Goal: Task Accomplishment & Management: Use online tool/utility

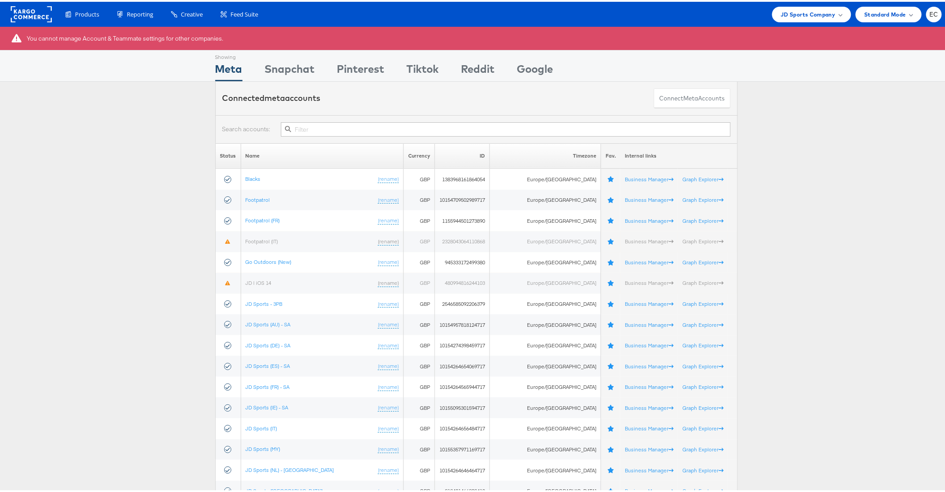
click at [337, 126] on input "text" at bounding box center [505, 128] width 449 height 14
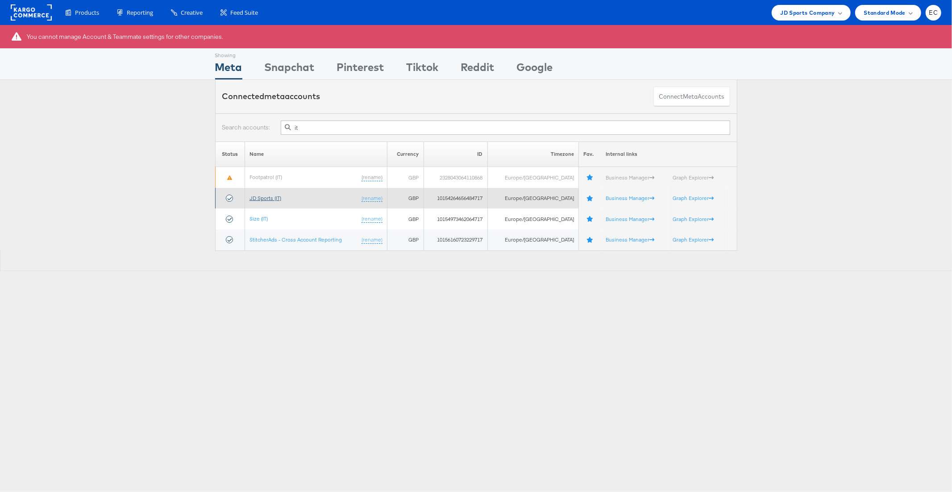
type input "it"
click at [255, 200] on link "JD Sports (IT)" at bounding box center [266, 198] width 32 height 7
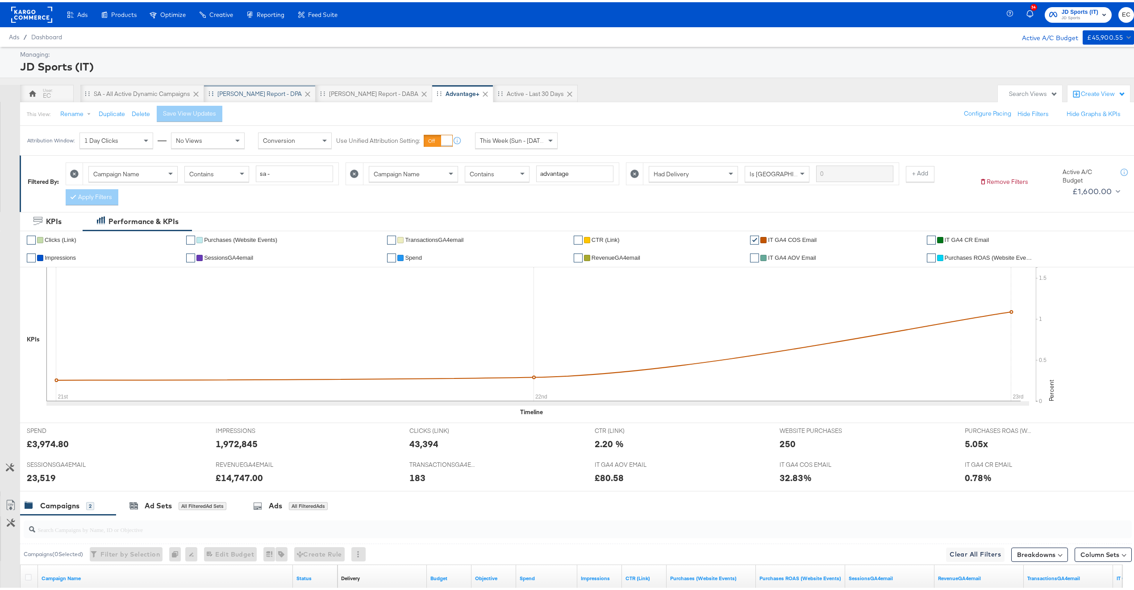
click at [227, 88] on div "[PERSON_NAME] Report - DPA" at bounding box center [259, 92] width 84 height 8
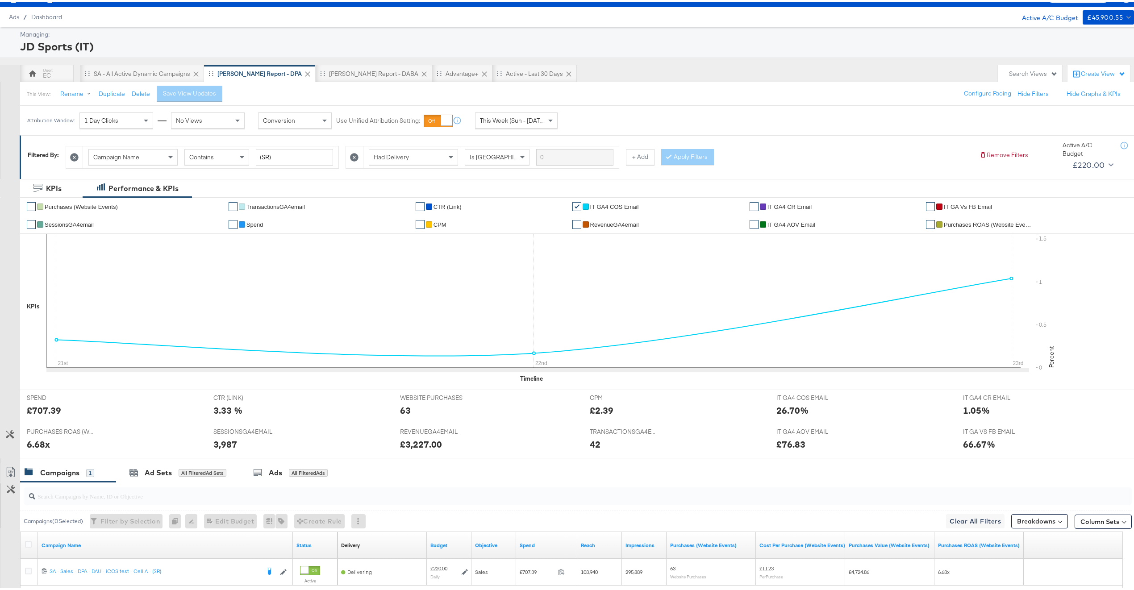
scroll to position [108, 0]
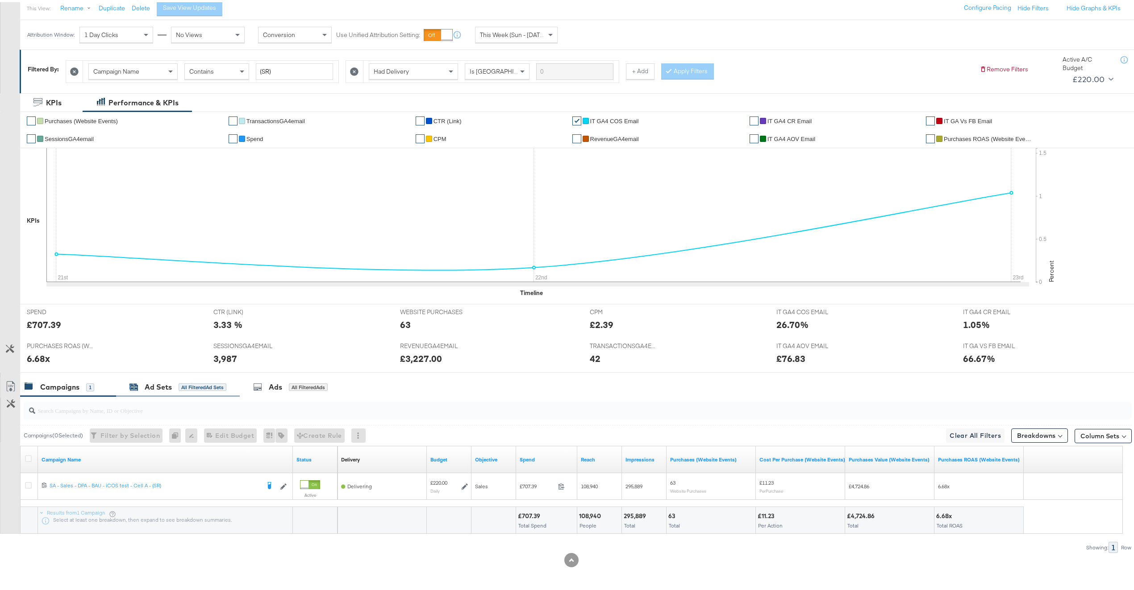
click at [175, 386] on div "Ad Sets All Filtered Ad Sets" at bounding box center [177, 385] width 97 height 10
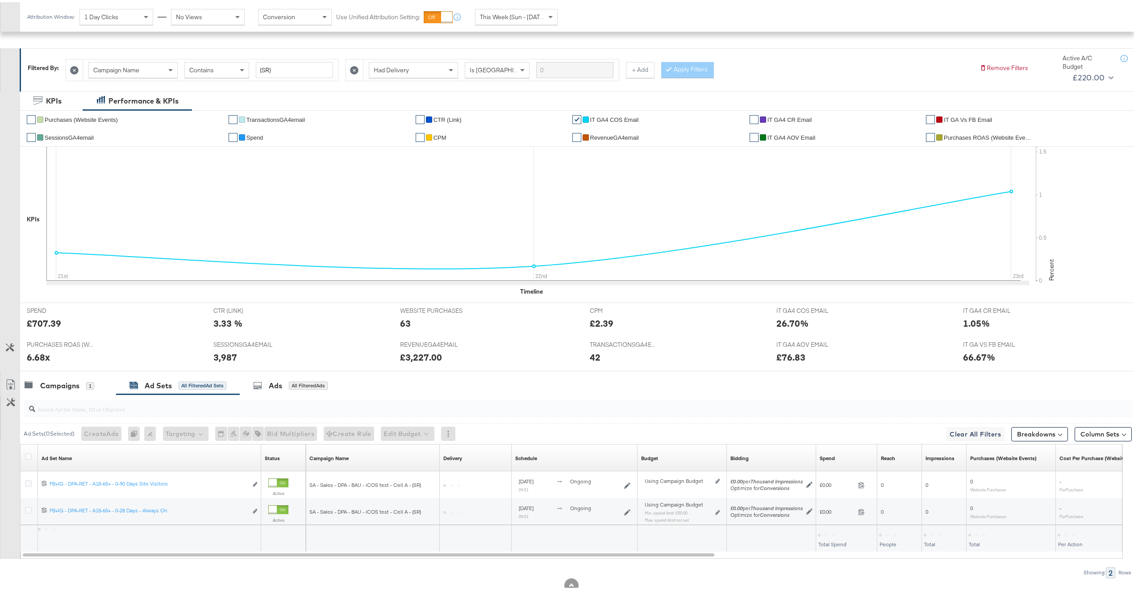
scroll to position [134, 0]
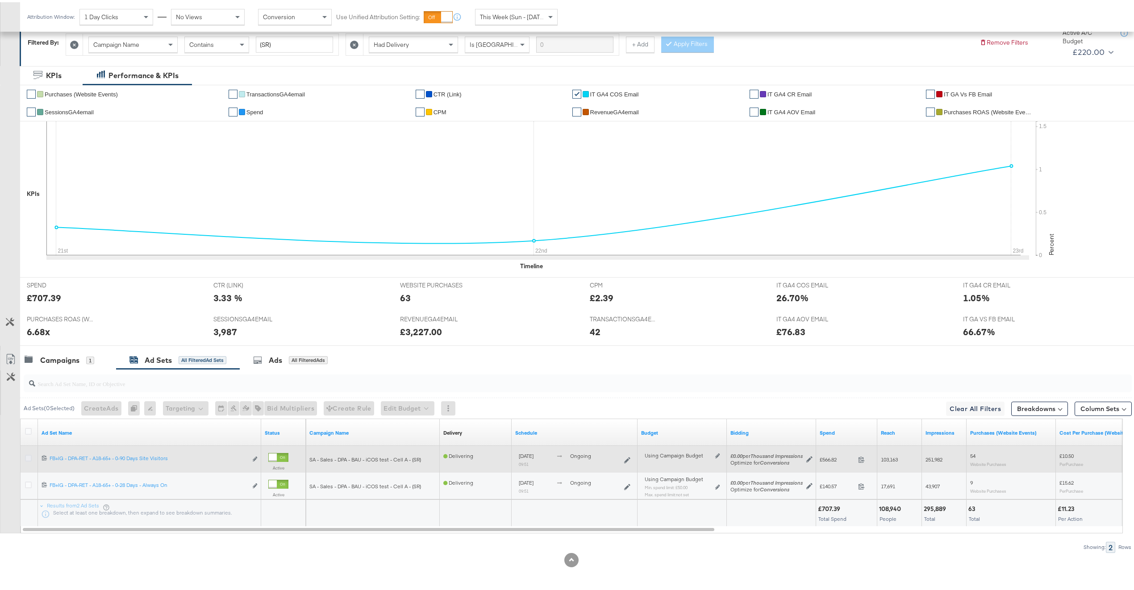
click at [29, 456] on icon at bounding box center [28, 456] width 7 height 7
click at [0, 0] on input "checkbox" at bounding box center [0, 0] width 0 height 0
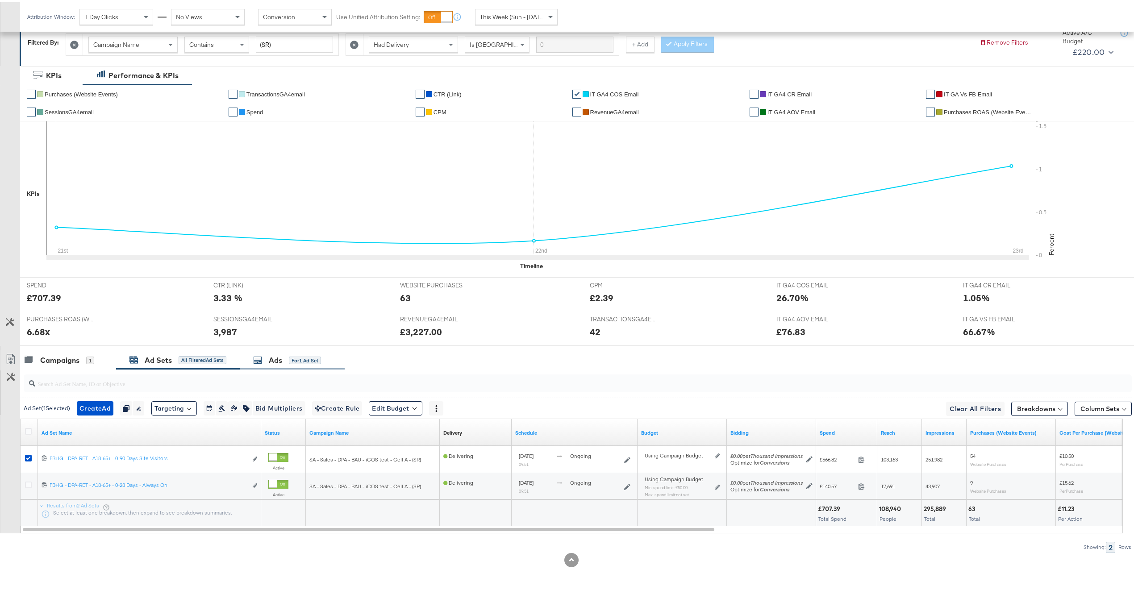
click at [309, 355] on div "for 1 Ad Set" at bounding box center [305, 359] width 32 height 8
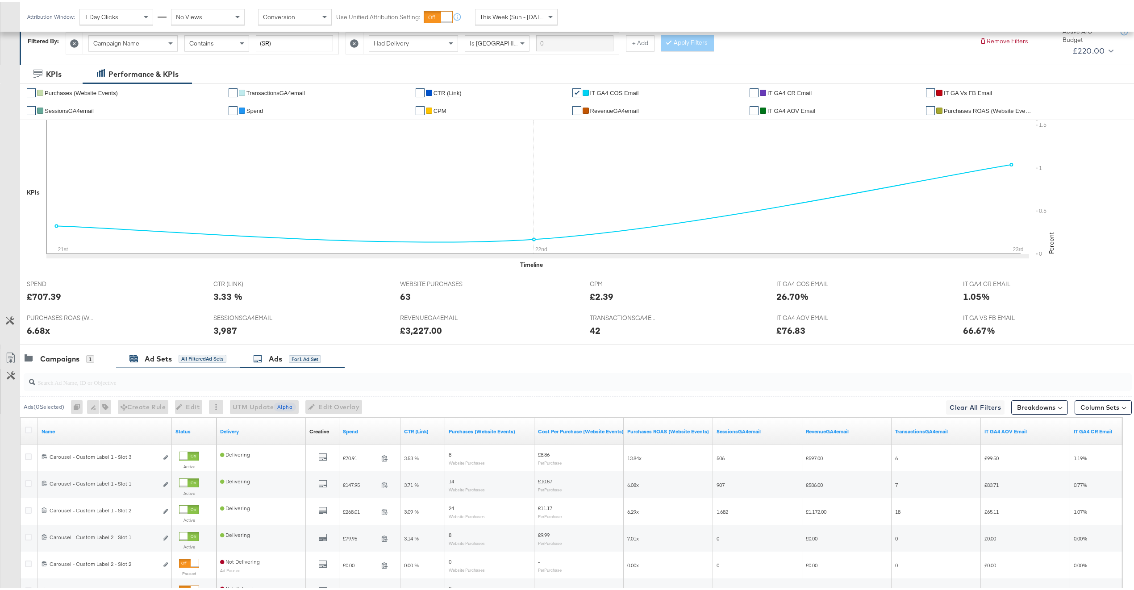
click at [160, 362] on div "Ad Sets" at bounding box center [158, 357] width 27 height 10
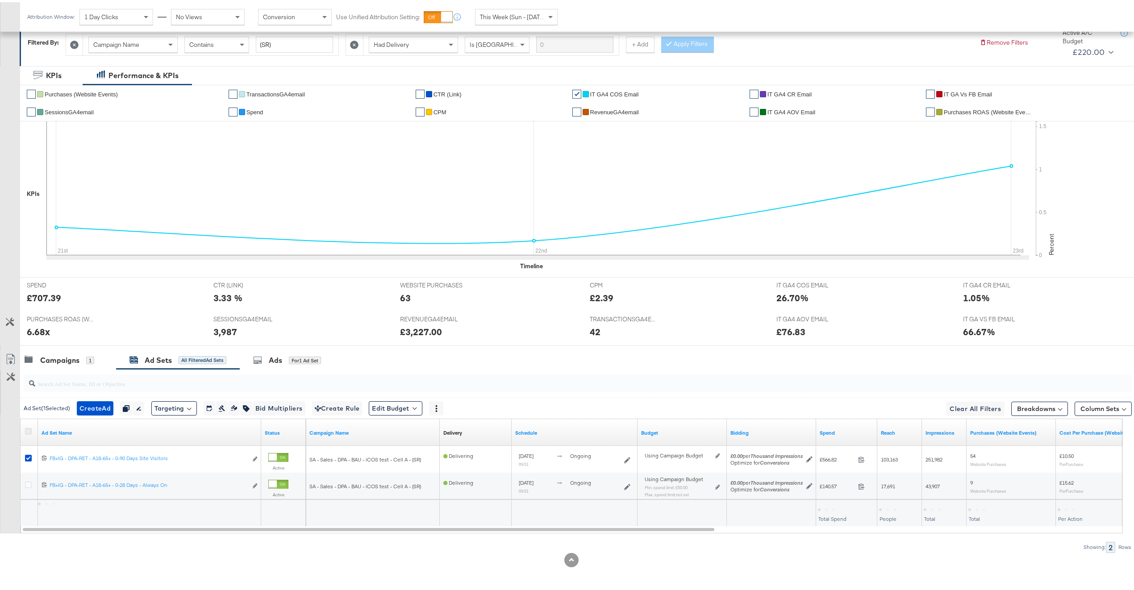
click at [27, 431] on icon at bounding box center [28, 429] width 7 height 7
click at [0, 0] on input "checkbox" at bounding box center [0, 0] width 0 height 0
click at [281, 359] on div "Ads" at bounding box center [275, 358] width 13 height 10
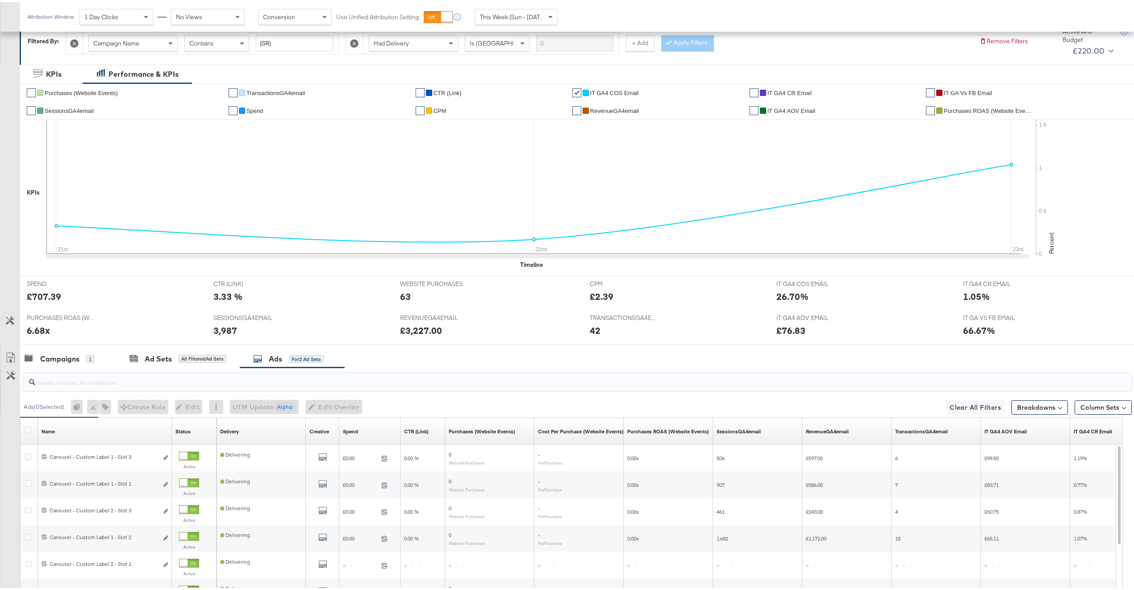
click at [164, 385] on input "search" at bounding box center [531, 376] width 993 height 17
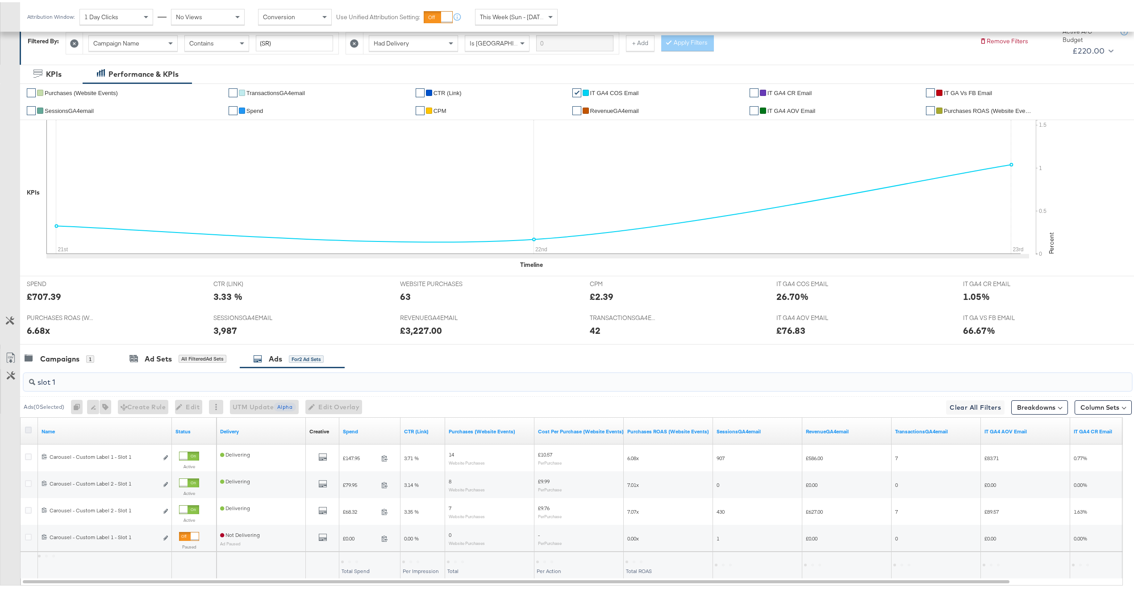
type input "slot 1"
click at [30, 431] on icon at bounding box center [28, 428] width 7 height 7
click at [0, 0] on input "checkbox" at bounding box center [0, 0] width 0 height 0
click at [341, 402] on span "Edit Overlay Edit overlays for 4 ads" at bounding box center [328, 405] width 51 height 11
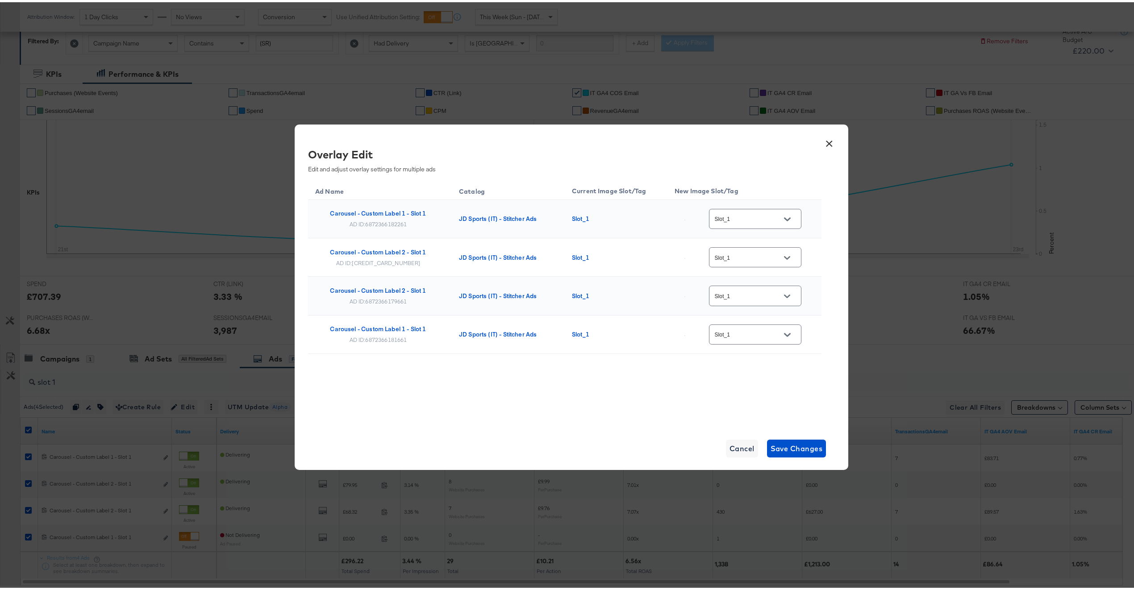
click at [750, 221] on input "Slot_1" at bounding box center [748, 217] width 71 height 10
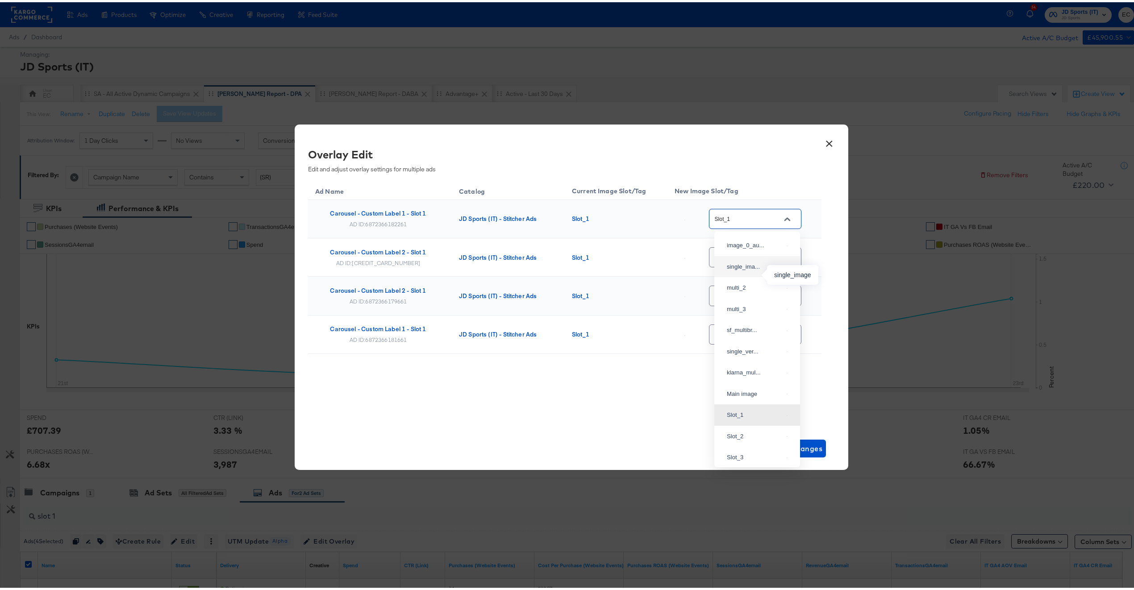
click at [755, 269] on div "single_ima..." at bounding box center [755, 264] width 56 height 9
type input "single_image"
click at [755, 249] on div "Slot_1" at bounding box center [755, 255] width 92 height 20
click at [791, 255] on button "Open" at bounding box center [786, 255] width 13 height 13
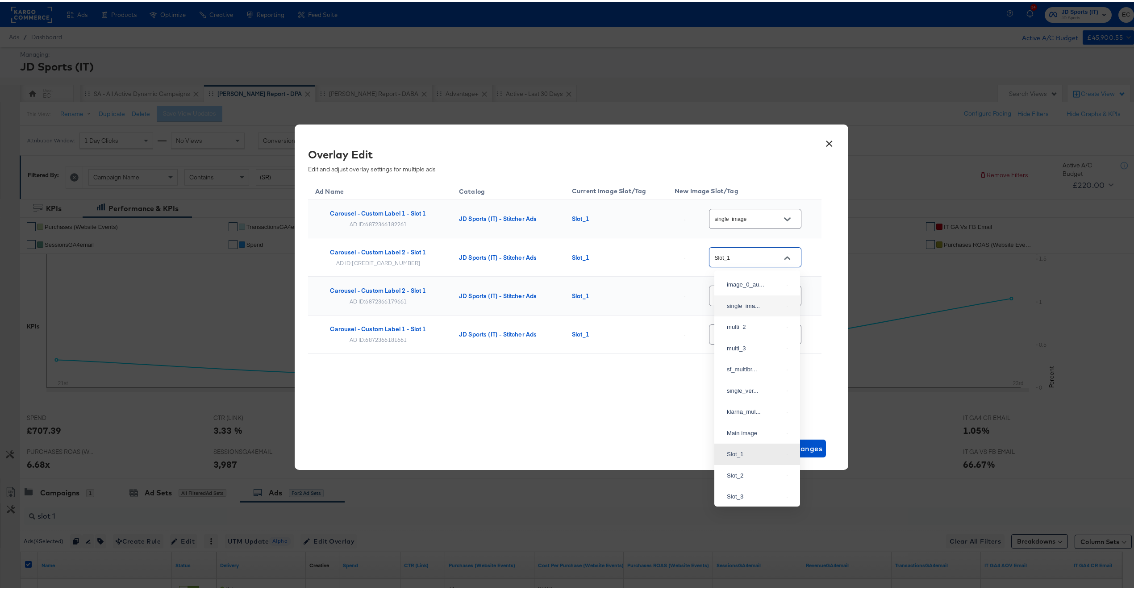
click at [759, 307] on div "single_ima..." at bounding box center [757, 304] width 71 height 16
type input "single_image"
click at [766, 277] on td "Slot_1" at bounding box center [745, 294] width 154 height 38
click at [764, 288] on div "Slot_1" at bounding box center [755, 294] width 92 height 20
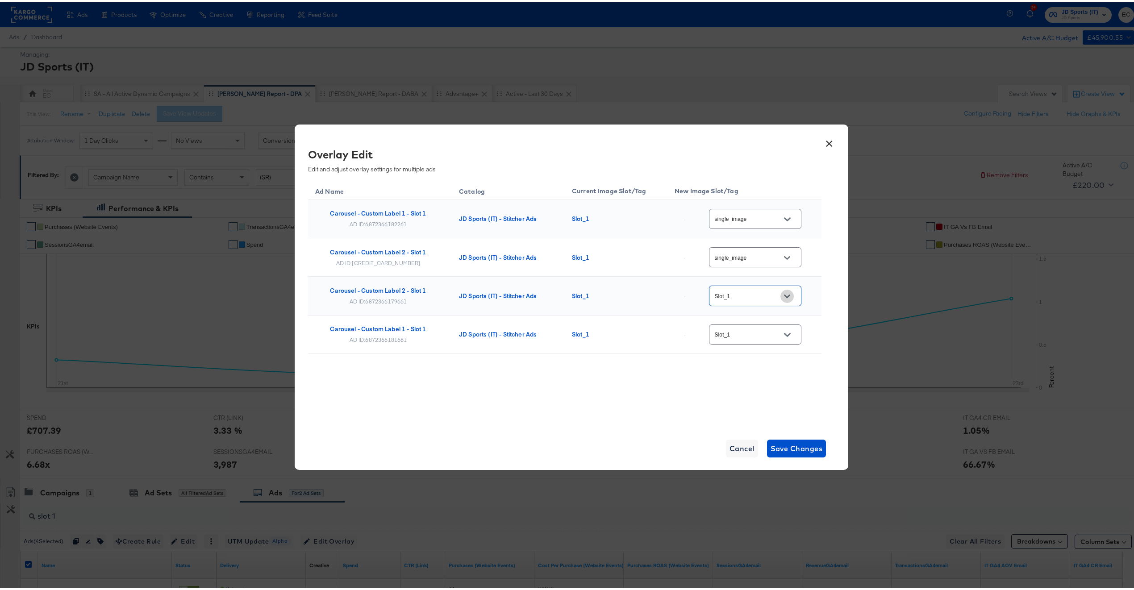
click at [784, 297] on icon "Open" at bounding box center [787, 294] width 6 height 6
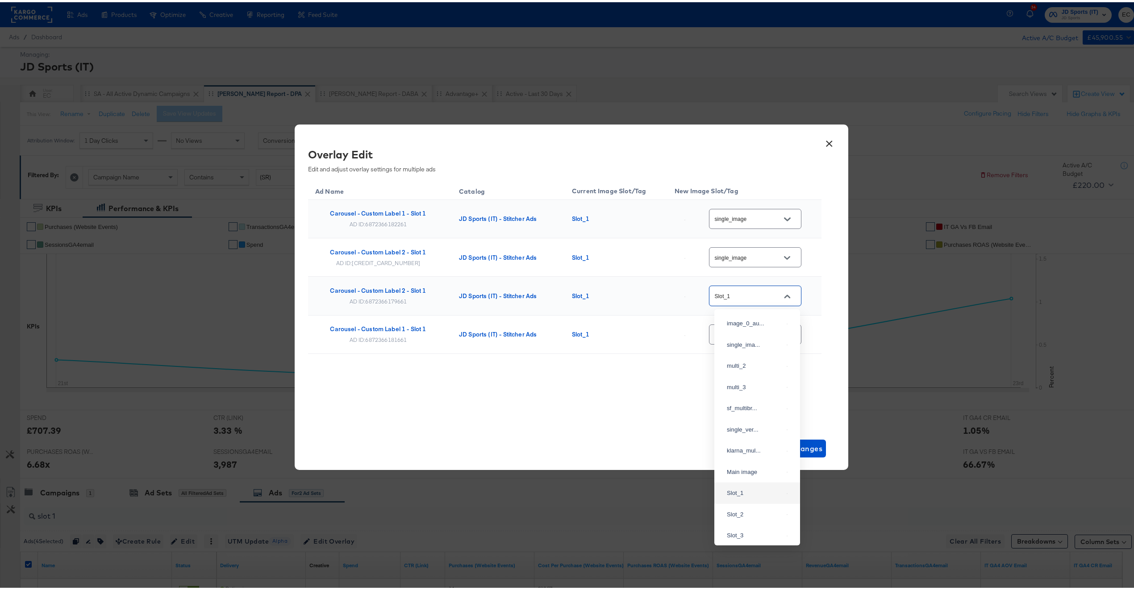
scroll to position [10, 0]
click at [756, 341] on div "single_ima..." at bounding box center [757, 333] width 71 height 16
type input "single_image"
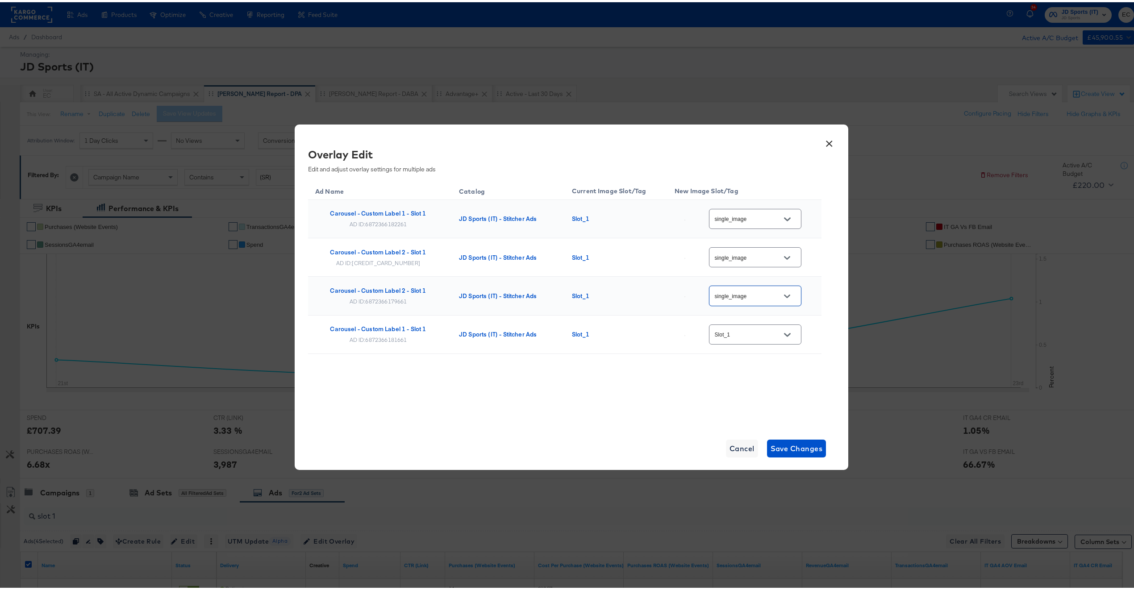
click at [789, 335] on icon "Open" at bounding box center [787, 333] width 6 height 6
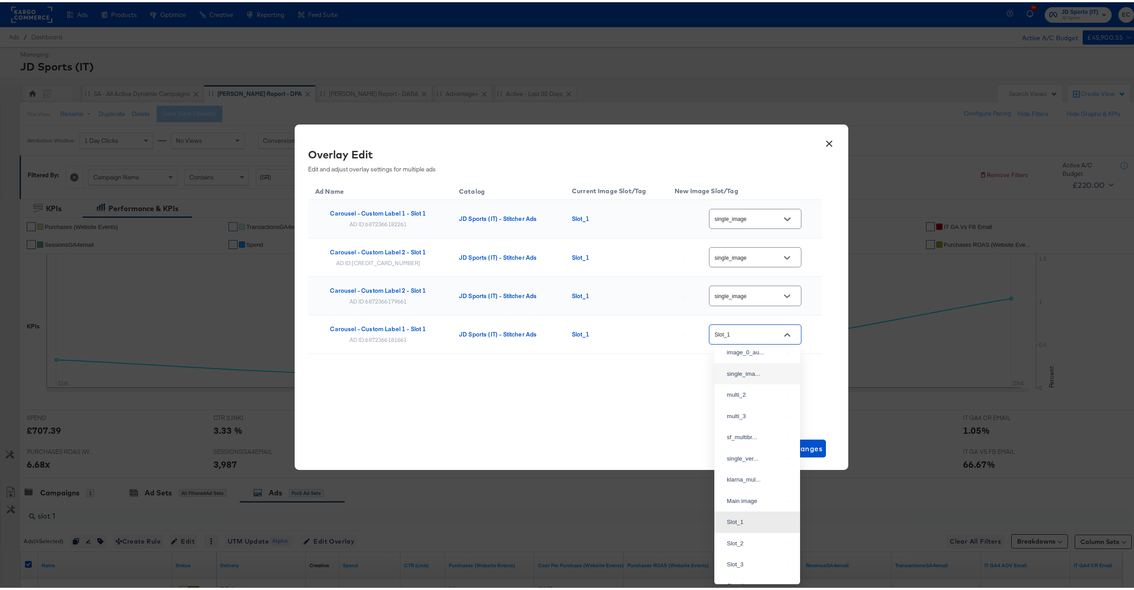
click at [753, 373] on div "single_ima..." at bounding box center [757, 372] width 71 height 16
type input "single_image"
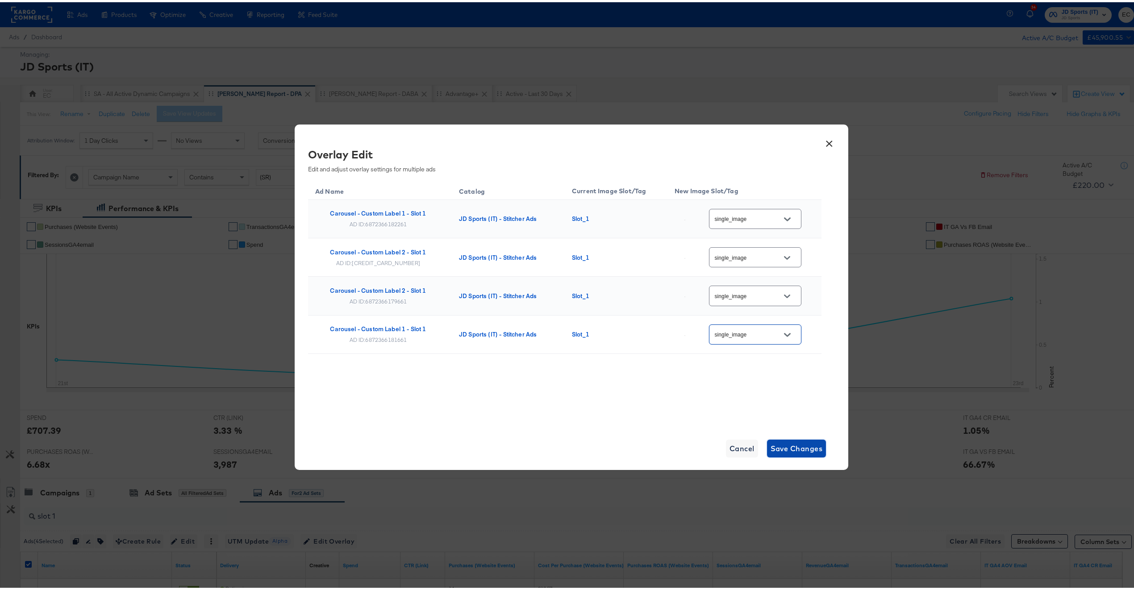
click at [787, 454] on button "Save Changes" at bounding box center [796, 447] width 59 height 18
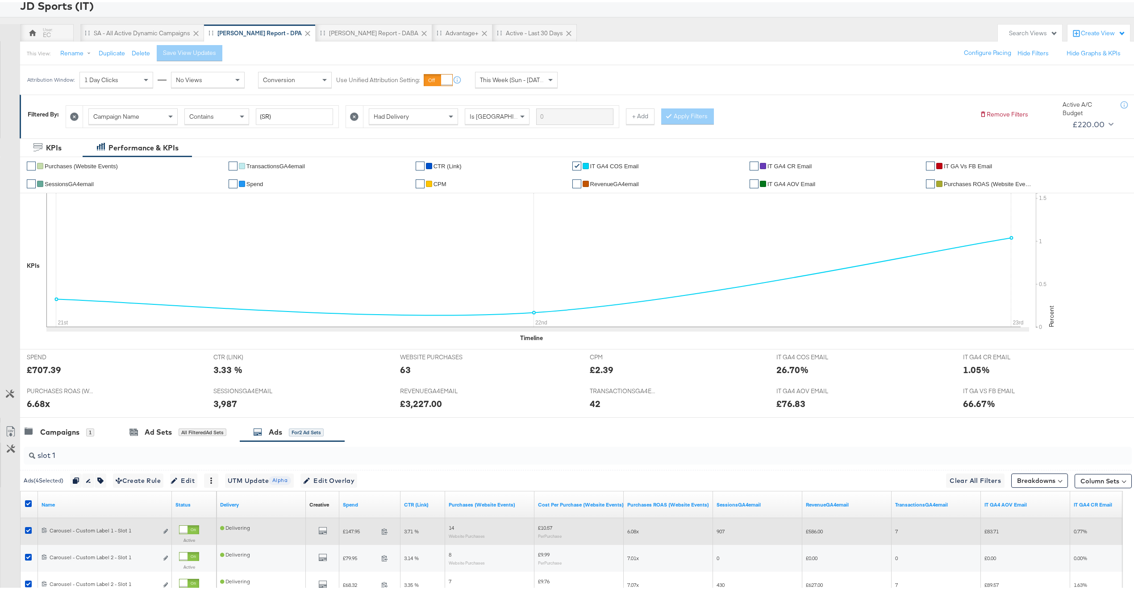
scroll to position [188, 0]
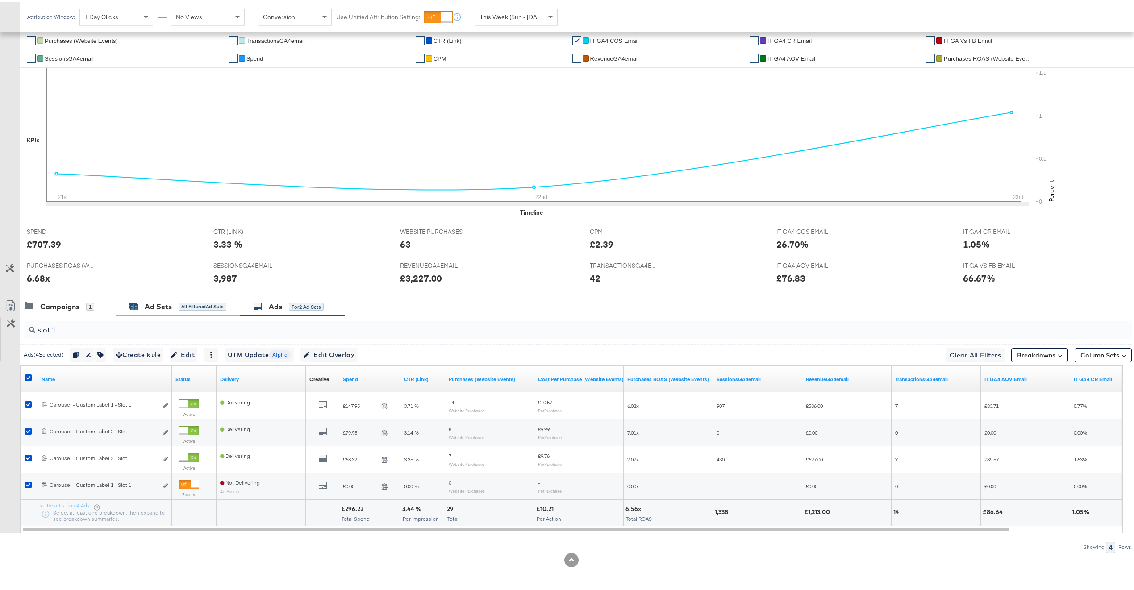
click at [193, 304] on div "All Filtered Ad Sets" at bounding box center [203, 304] width 48 height 8
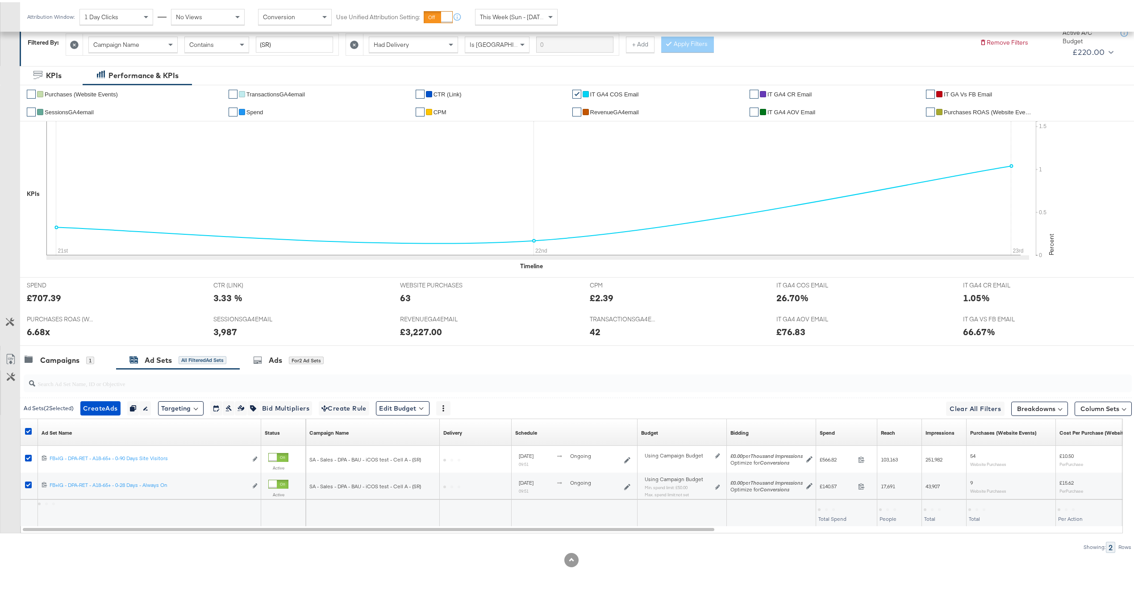
scroll to position [134, 0]
click at [294, 363] on div "Ads for 2 Ad Sets" at bounding box center [288, 358] width 71 height 10
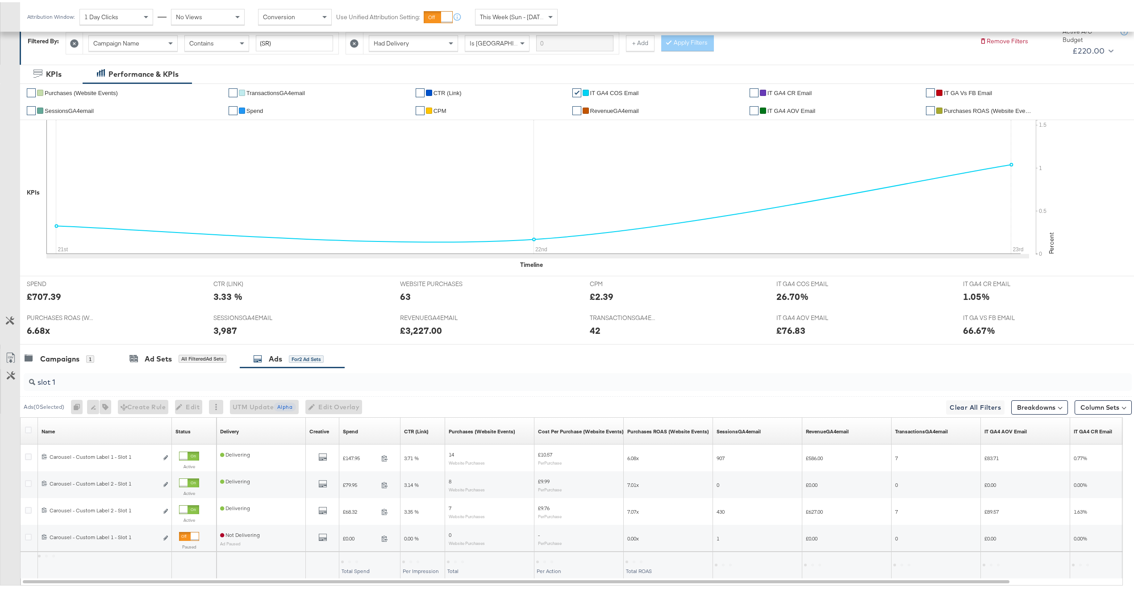
scroll to position [188, 0]
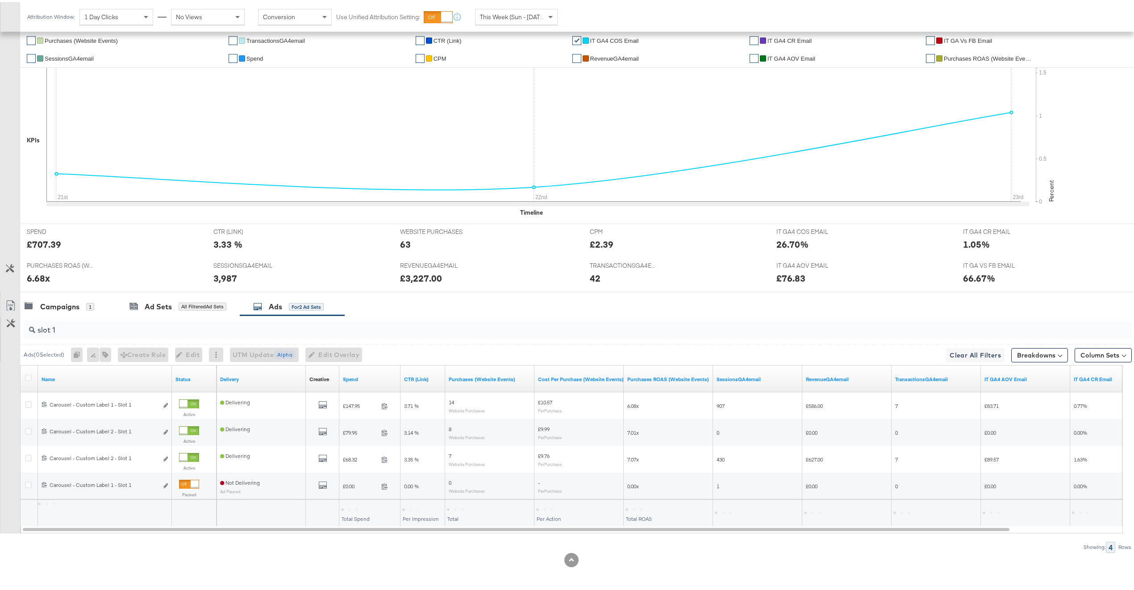
click at [77, 327] on input "slot 1" at bounding box center [531, 324] width 993 height 17
type input "slot 2"
click at [27, 373] on icon at bounding box center [28, 375] width 7 height 7
click at [0, 0] on input "checkbox" at bounding box center [0, 0] width 0 height 0
click at [31, 378] on div at bounding box center [29, 376] width 9 height 9
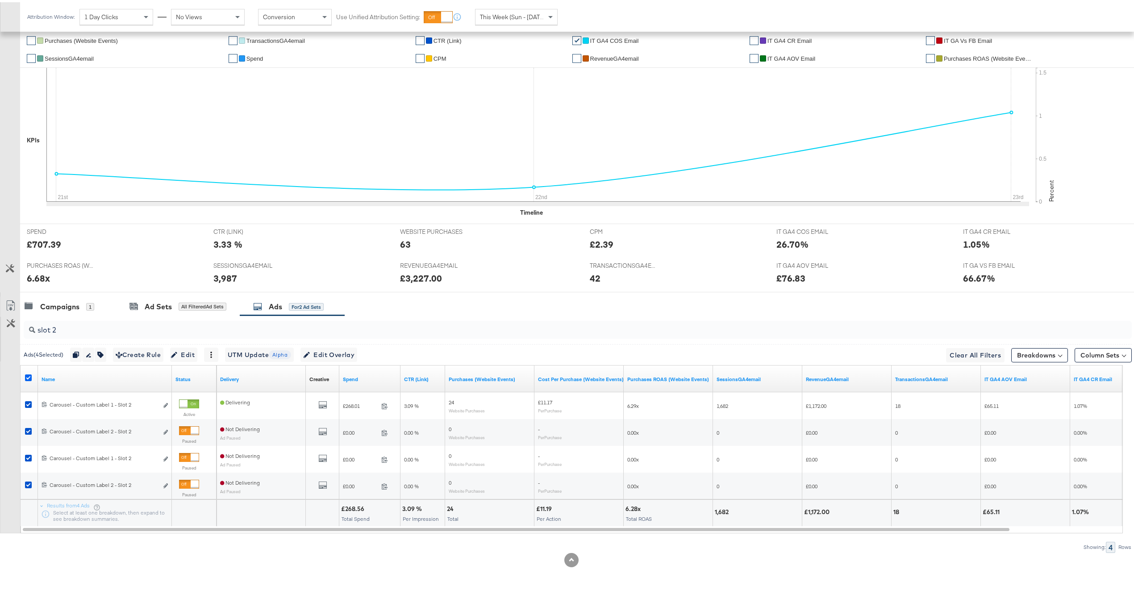
click at [31, 378] on icon at bounding box center [28, 375] width 7 height 7
click at [0, 0] on input "checkbox" at bounding box center [0, 0] width 0 height 0
click at [31, 378] on icon at bounding box center [28, 375] width 7 height 7
click at [0, 0] on input "checkbox" at bounding box center [0, 0] width 0 height 0
click at [337, 350] on span "Edit Overlay Edit overlays for 4 ads" at bounding box center [328, 352] width 51 height 11
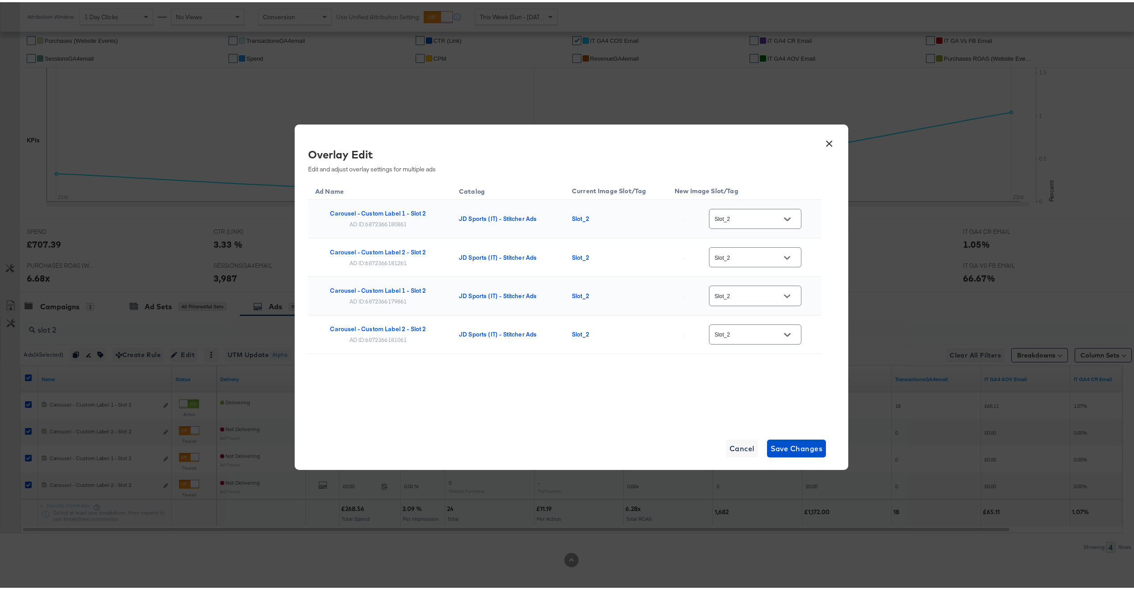
click at [737, 223] on div "Slot_2" at bounding box center [755, 217] width 92 height 20
click at [763, 216] on input "Slot_2" at bounding box center [748, 217] width 71 height 10
click at [756, 292] on div "multi_2" at bounding box center [755, 287] width 56 height 9
type input "multi_2"
click at [762, 252] on input "Slot_2" at bounding box center [748, 255] width 71 height 10
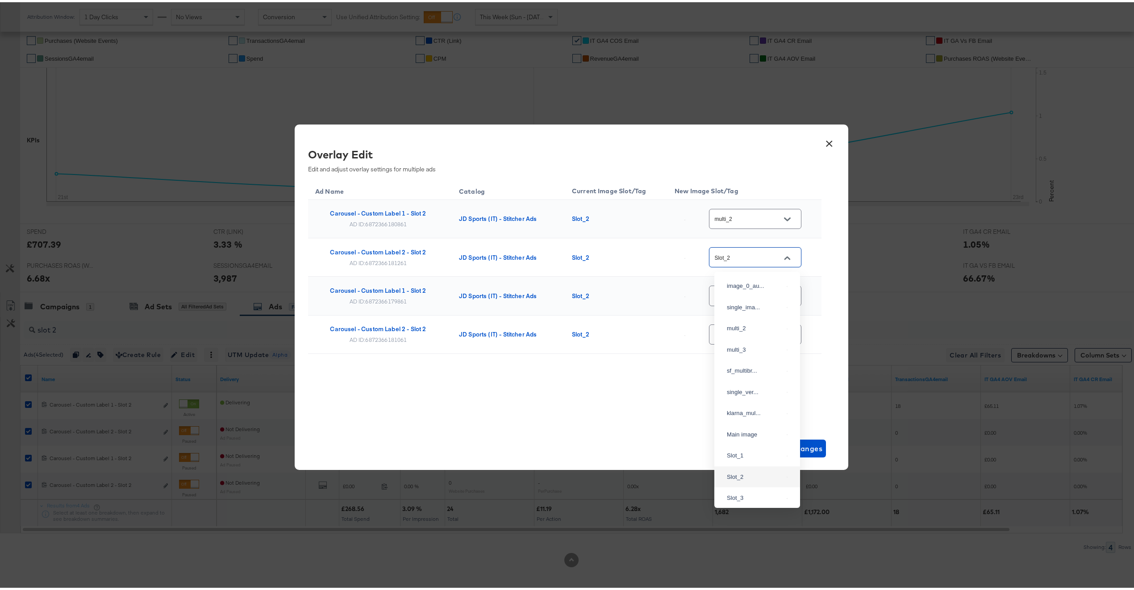
scroll to position [37, 0]
click at [753, 294] on div "multi_2" at bounding box center [755, 289] width 56 height 9
type input "multi_2"
click at [760, 293] on input "Slot_2" at bounding box center [748, 294] width 71 height 10
click at [755, 333] on div "multi_2" at bounding box center [755, 328] width 56 height 9
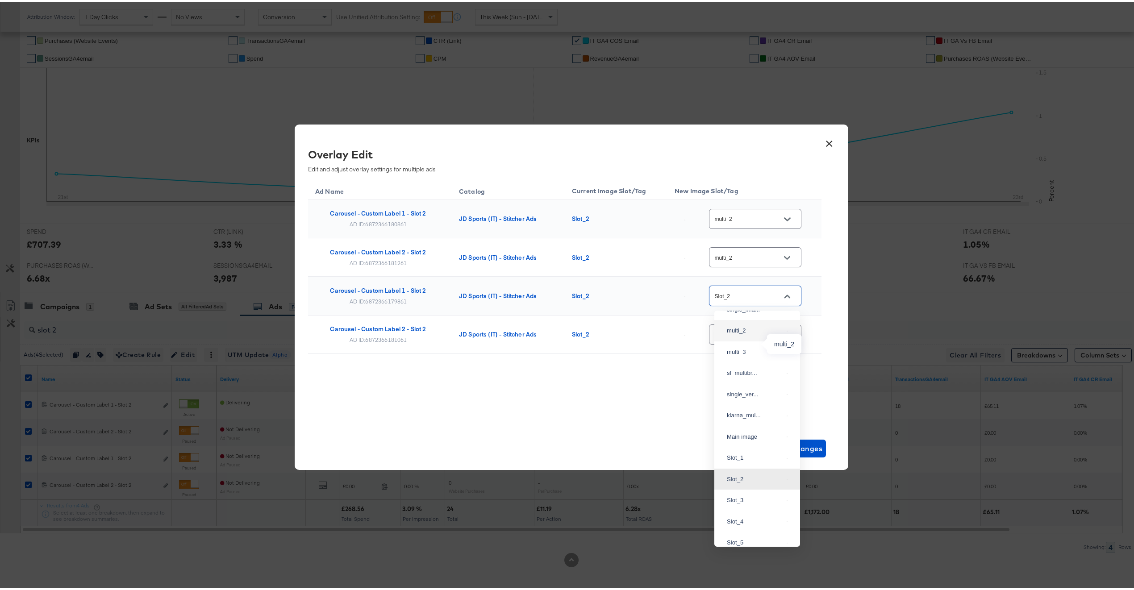
type input "multi_2"
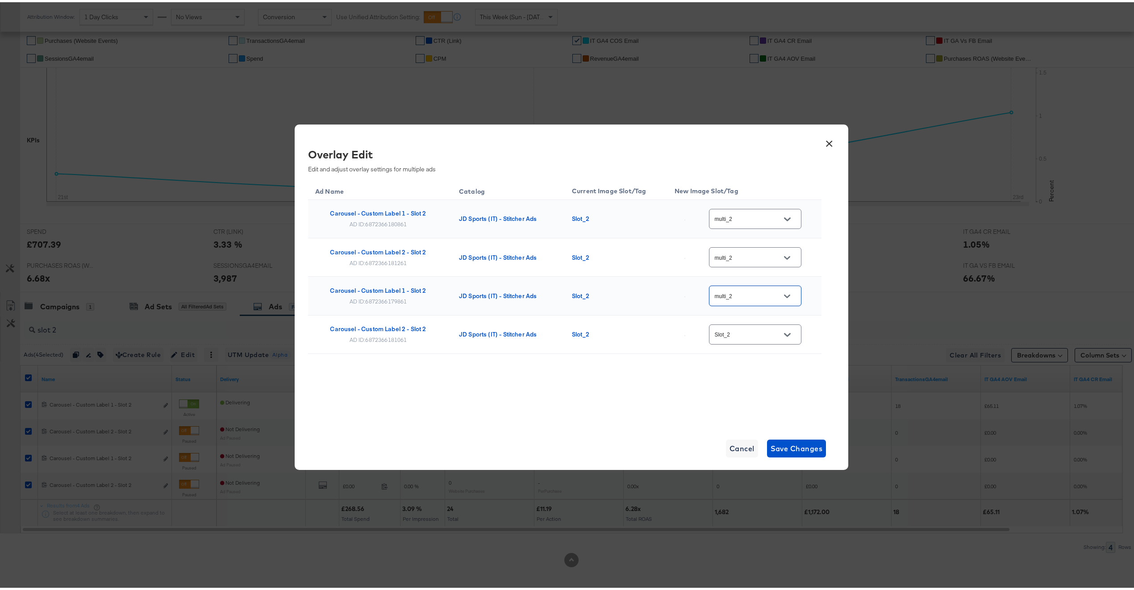
click at [757, 325] on div "Slot_2" at bounding box center [755, 332] width 92 height 20
click at [755, 334] on input "Slot_2" at bounding box center [748, 333] width 71 height 10
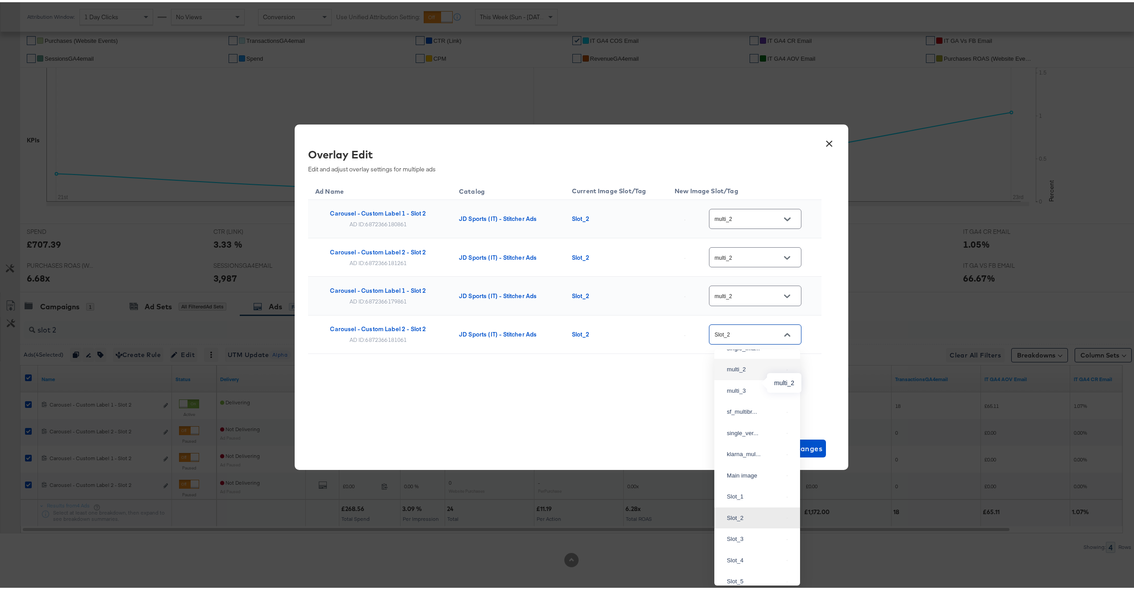
click at [753, 372] on div "multi_2" at bounding box center [755, 367] width 56 height 9
type input "multi_2"
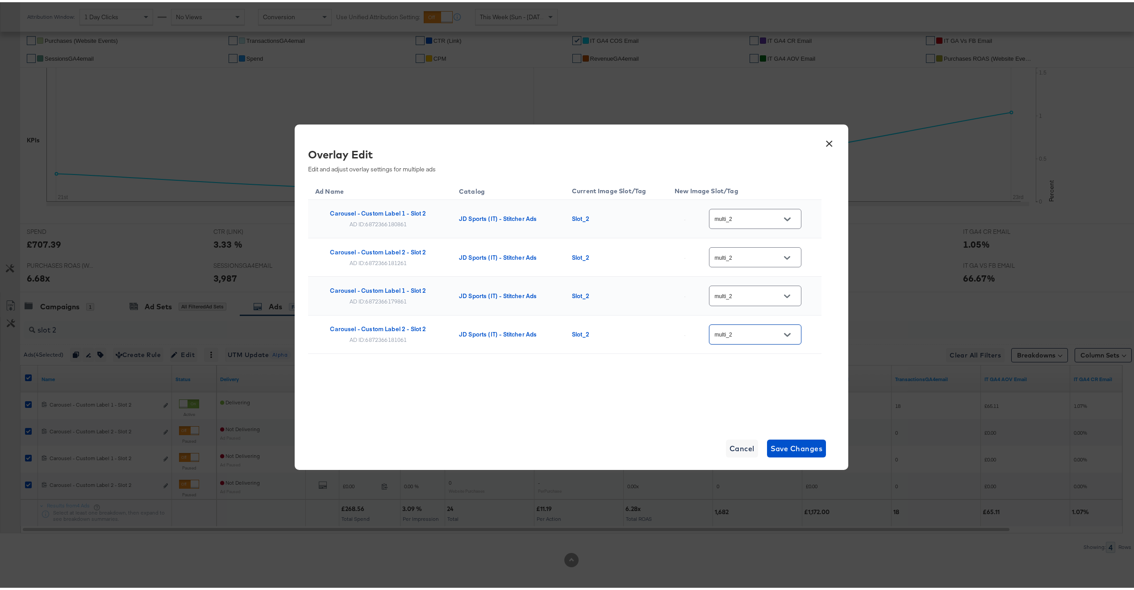
click at [733, 376] on div "Ad Name Catalog Current Image Slot/Tag New Image Slot/Tag Carousel - Custom Lab…" at bounding box center [564, 287] width 513 height 219
click at [800, 445] on span "Save Changes" at bounding box center [797, 446] width 52 height 13
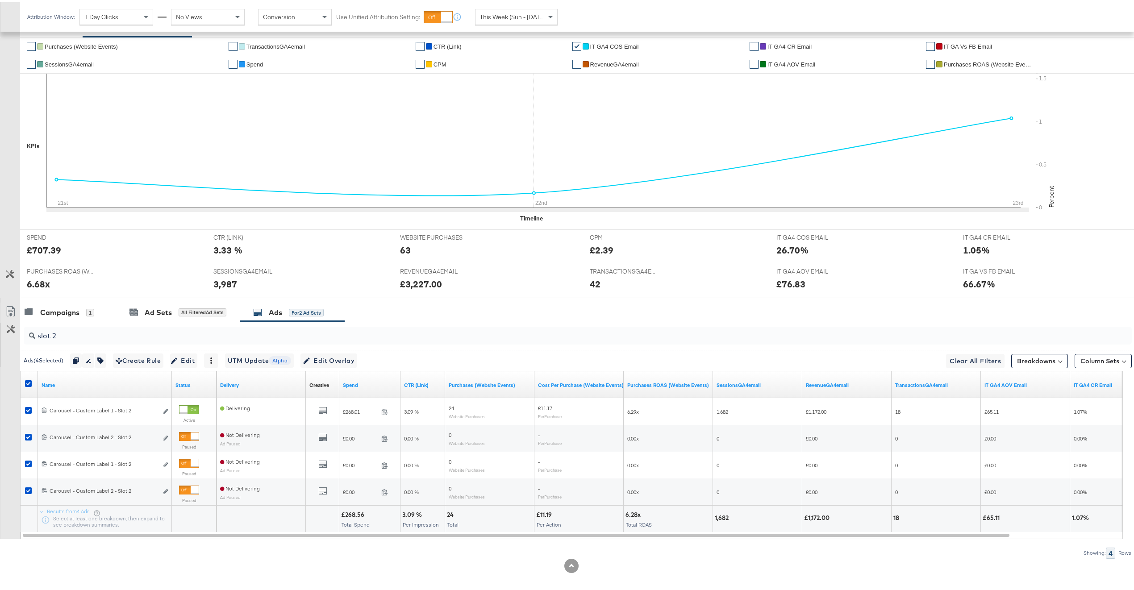
click at [411, 330] on input "slot 2" at bounding box center [531, 329] width 993 height 17
click at [413, 330] on input "slot 2" at bounding box center [531, 329] width 993 height 17
click at [337, 352] on button "Edit Overlay Edit overlays for 4 ads" at bounding box center [328, 358] width 57 height 14
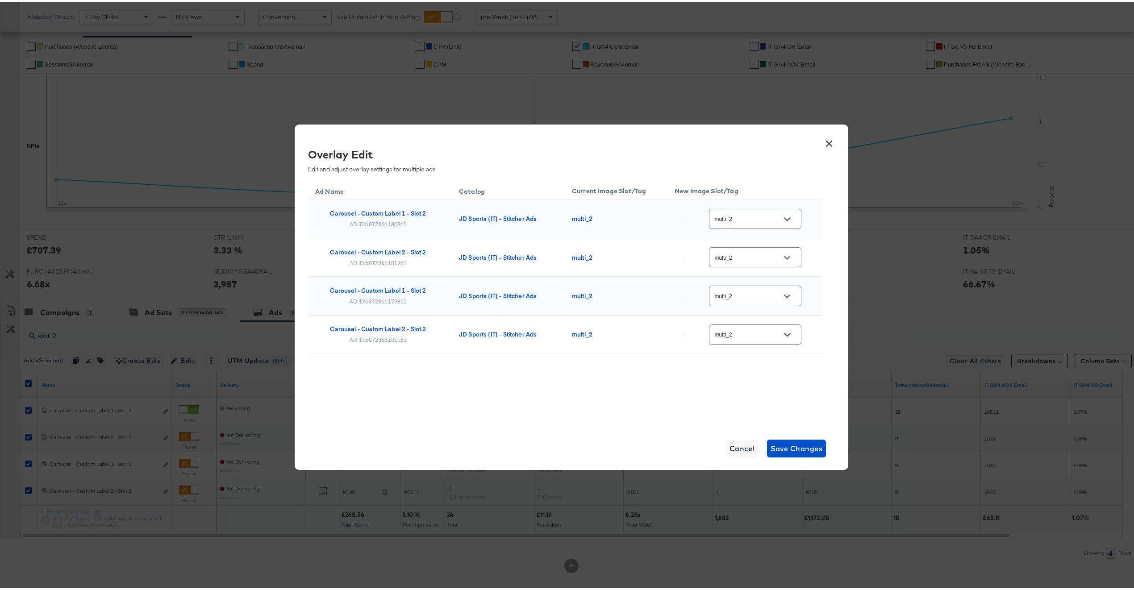
click at [824, 141] on button "×" at bounding box center [829, 139] width 16 height 16
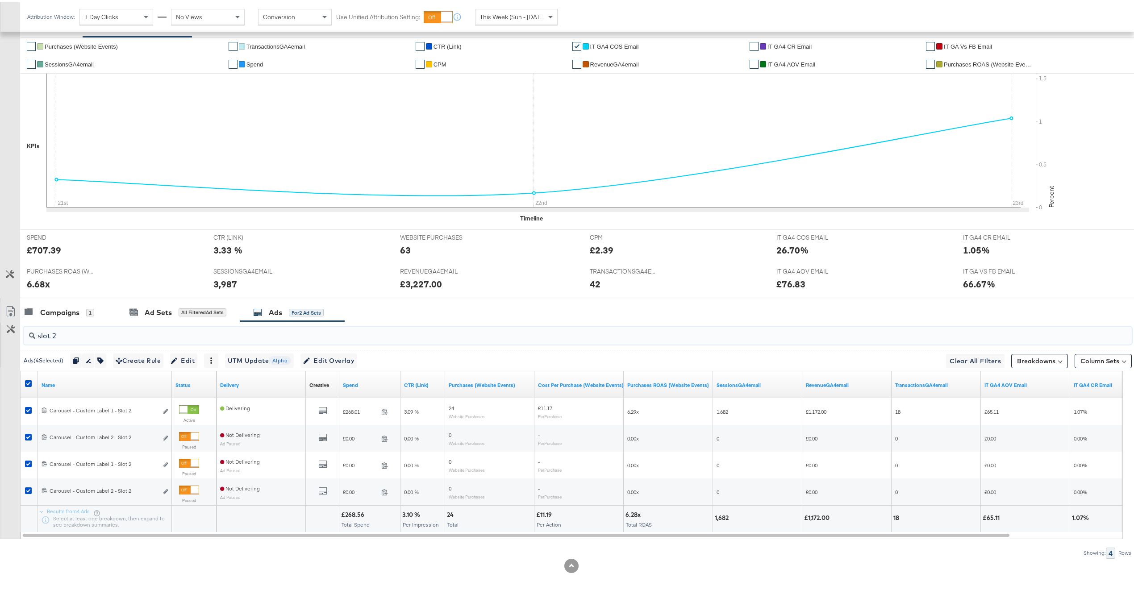
click at [80, 337] on input "slot 2" at bounding box center [531, 329] width 993 height 17
type input "slot 3"
click at [27, 384] on icon at bounding box center [28, 381] width 7 height 7
click at [0, 0] on input "checkbox" at bounding box center [0, 0] width 0 height 0
click at [28, 384] on icon at bounding box center [28, 381] width 7 height 7
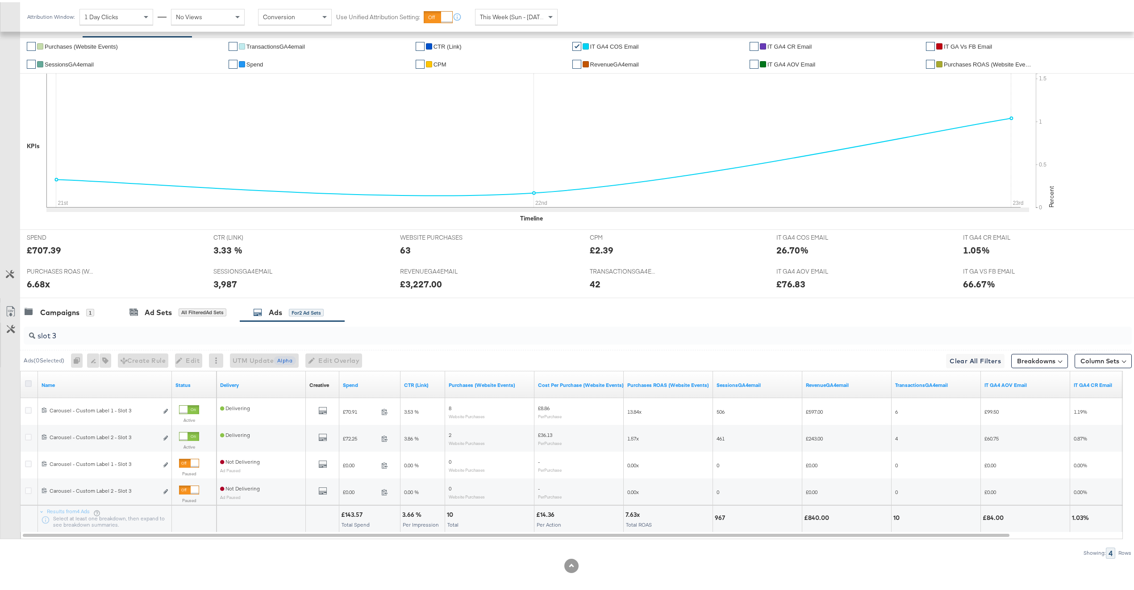
click at [0, 0] on input "checkbox" at bounding box center [0, 0] width 0 height 0
click at [29, 384] on icon at bounding box center [28, 381] width 7 height 7
click at [0, 0] on input "checkbox" at bounding box center [0, 0] width 0 height 0
click at [29, 384] on icon at bounding box center [28, 381] width 7 height 7
click at [0, 0] on input "checkbox" at bounding box center [0, 0] width 0 height 0
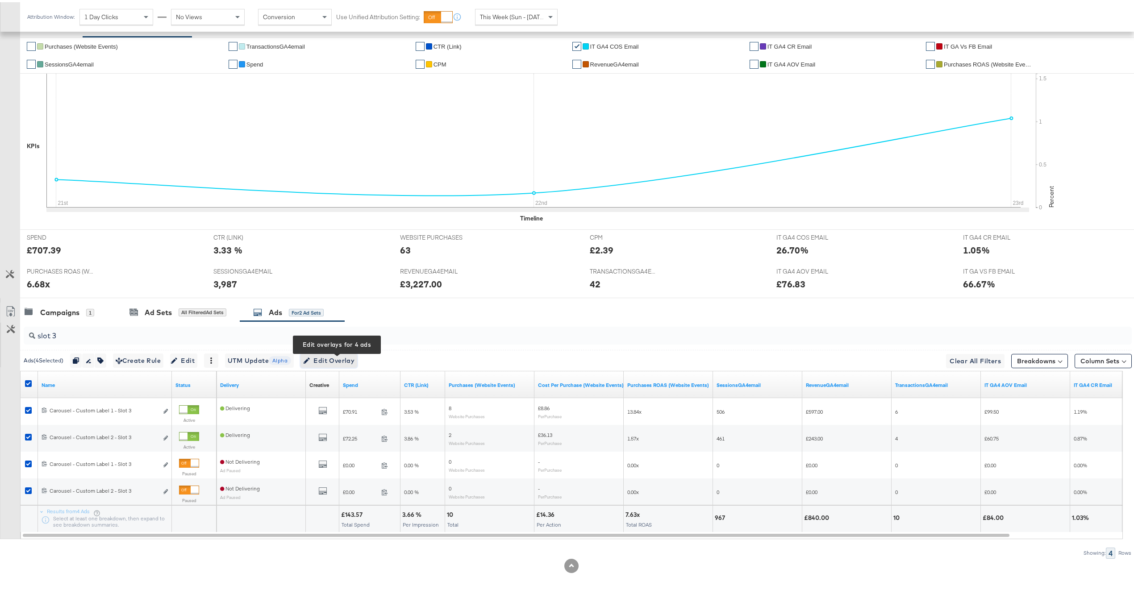
click at [329, 360] on span "Edit Overlay Edit overlays for 4 ads" at bounding box center [328, 358] width 51 height 11
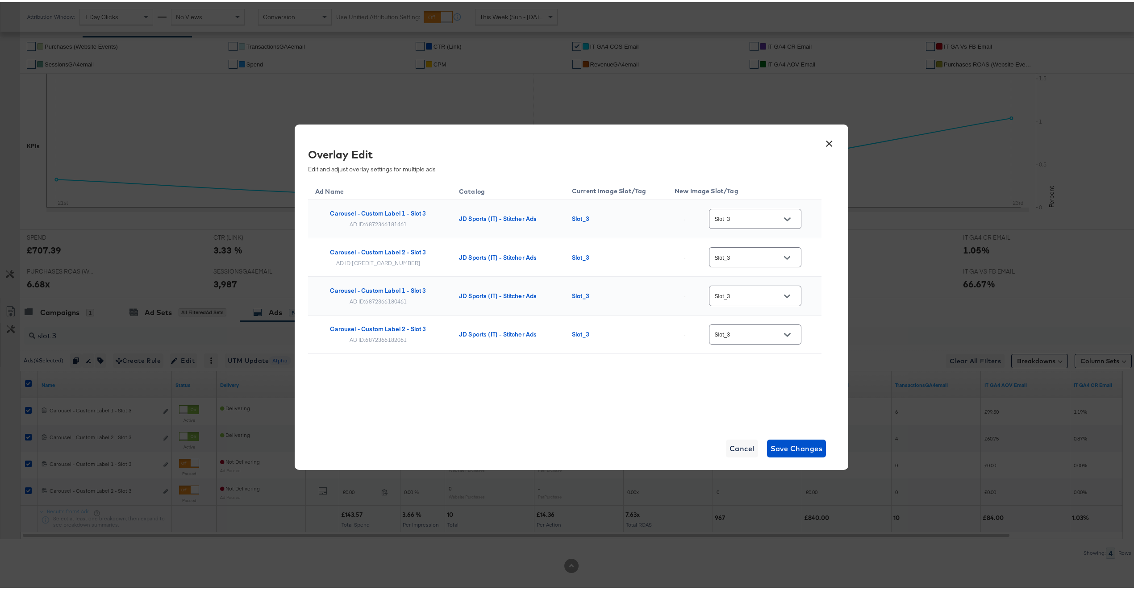
click at [759, 214] on input "Slot_3" at bounding box center [748, 217] width 71 height 10
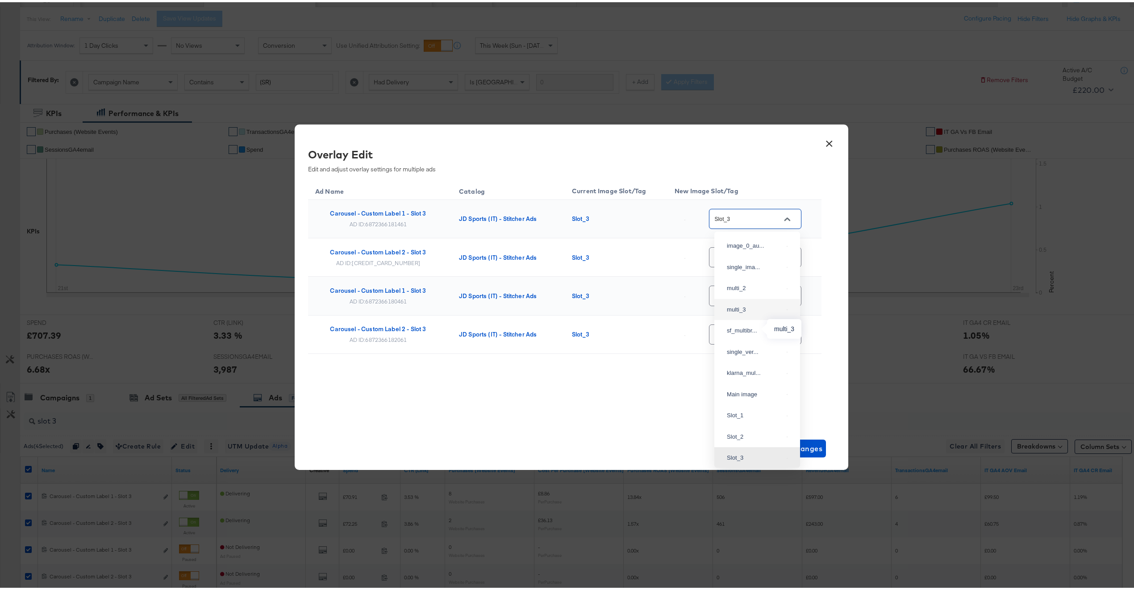
click at [751, 312] on div "multi_3" at bounding box center [755, 307] width 56 height 9
type input "multi_3"
click at [747, 255] on input "Slot_3" at bounding box center [748, 255] width 71 height 10
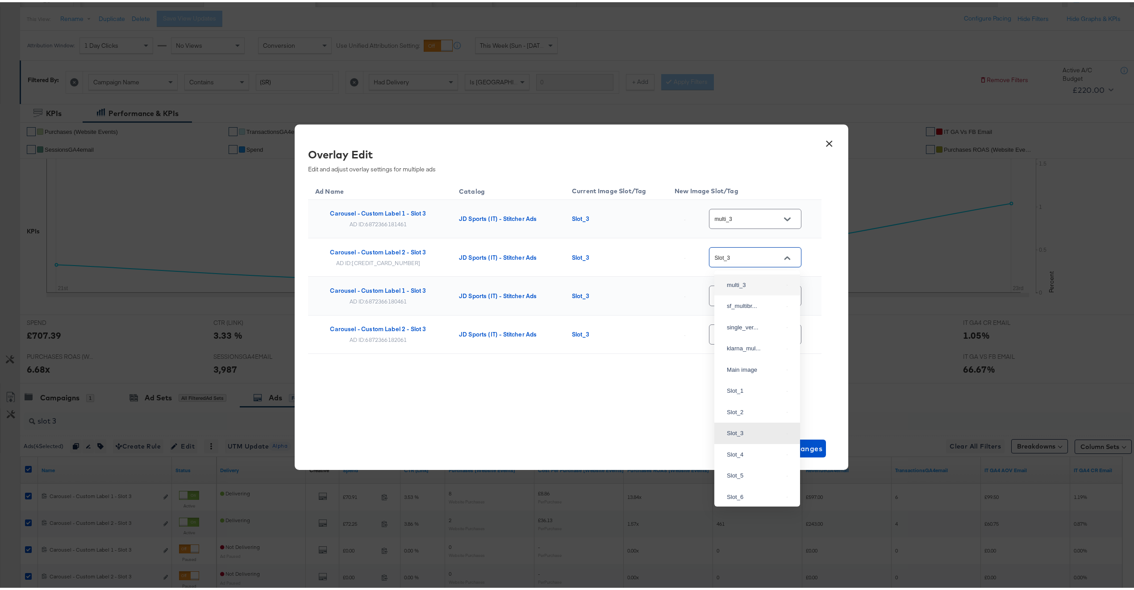
click at [752, 291] on div "multi_3" at bounding box center [757, 283] width 71 height 16
type input "multi_3"
click at [753, 297] on input "Slot_3" at bounding box center [748, 294] width 71 height 10
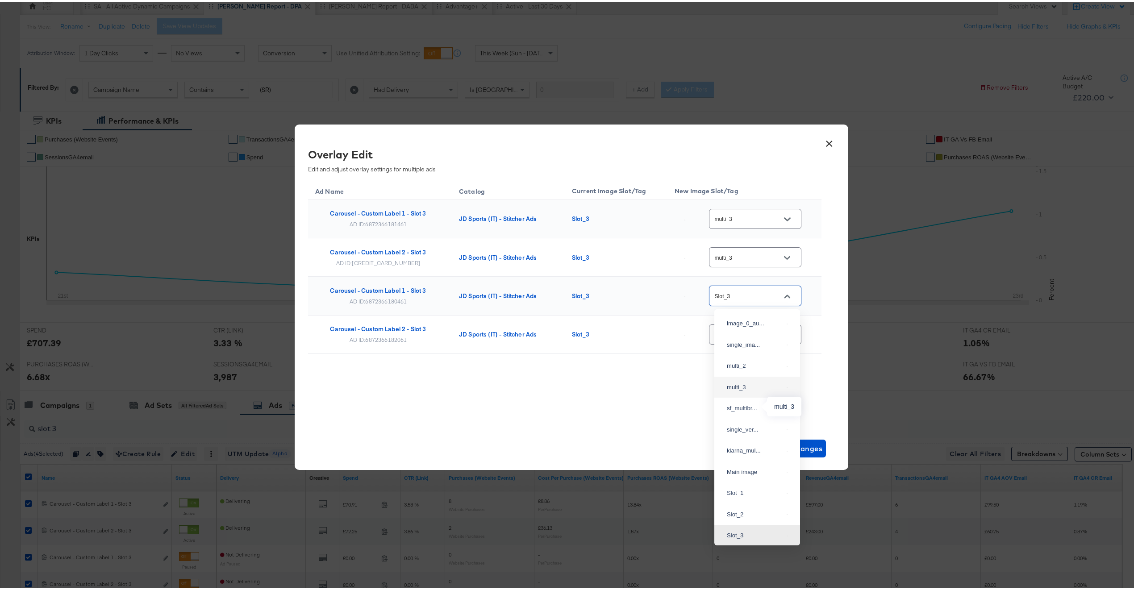
click at [748, 393] on div "multi_3" at bounding box center [757, 385] width 71 height 16
type input "multi_3"
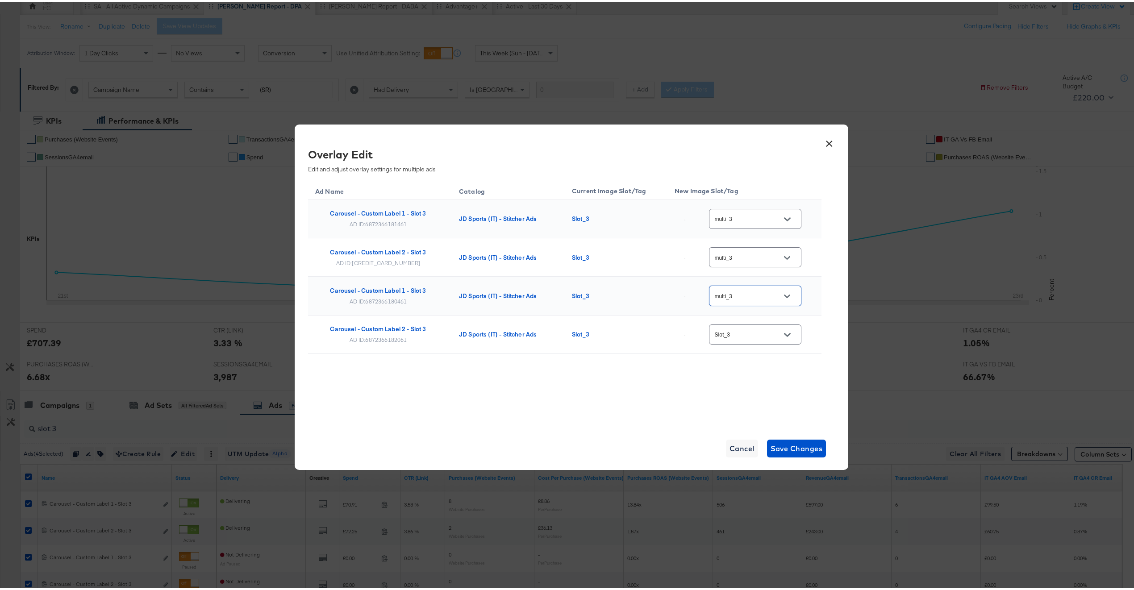
click at [751, 338] on input "Slot_3" at bounding box center [748, 333] width 71 height 10
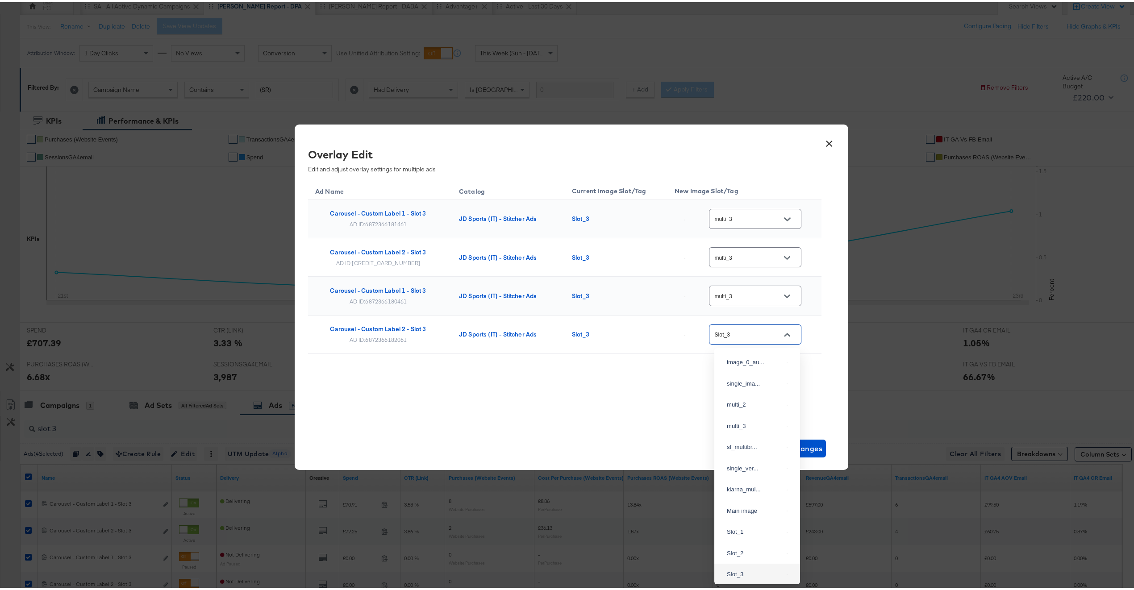
scroll to position [63, 0]
click at [739, 365] on div "multi_3" at bounding box center [755, 360] width 56 height 9
type input "multi_3"
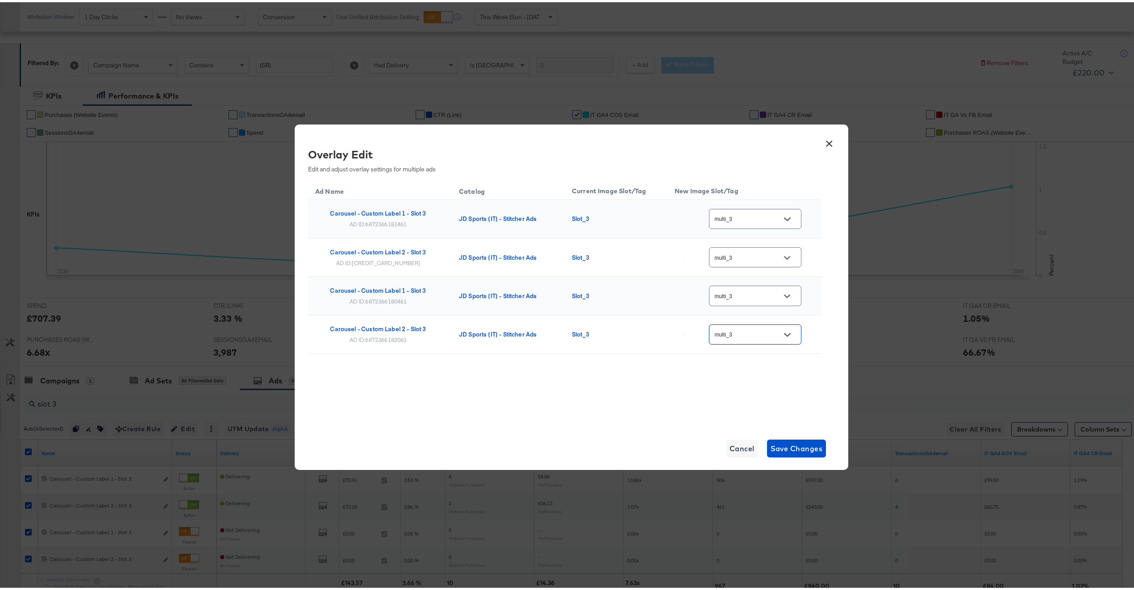
scroll to position [188, 0]
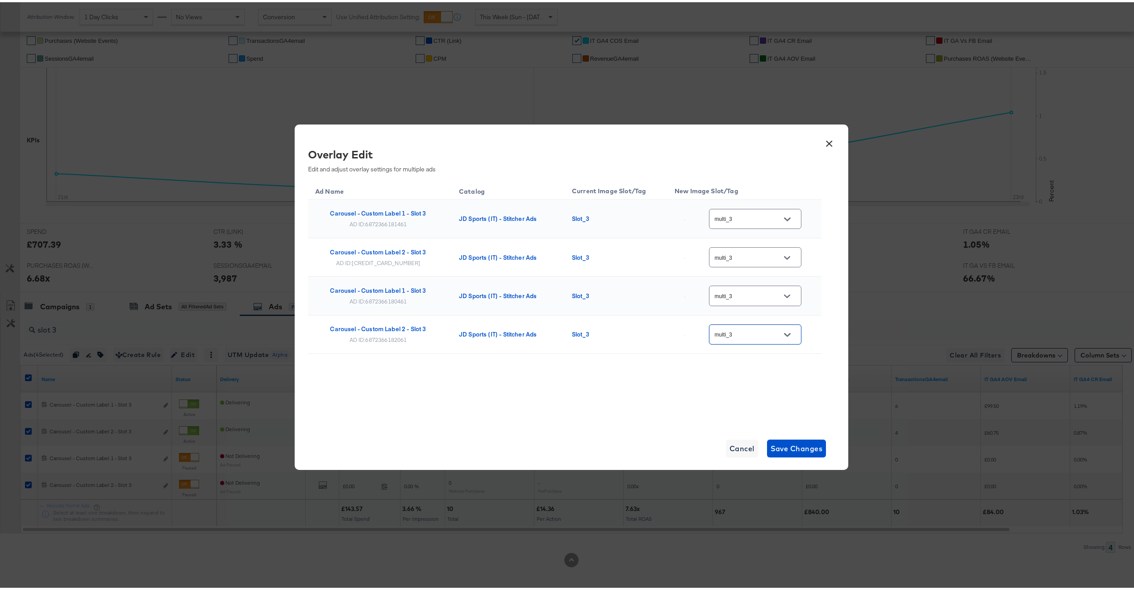
click at [784, 218] on icon "Open" at bounding box center [787, 217] width 6 height 6
click at [626, 403] on div "Ad Name Catalog Current Image Slot/Tag New Image Slot/Tag Carousel - Custom Lab…" at bounding box center [564, 301] width 513 height 246
click at [816, 444] on span "Save Changes" at bounding box center [797, 446] width 52 height 13
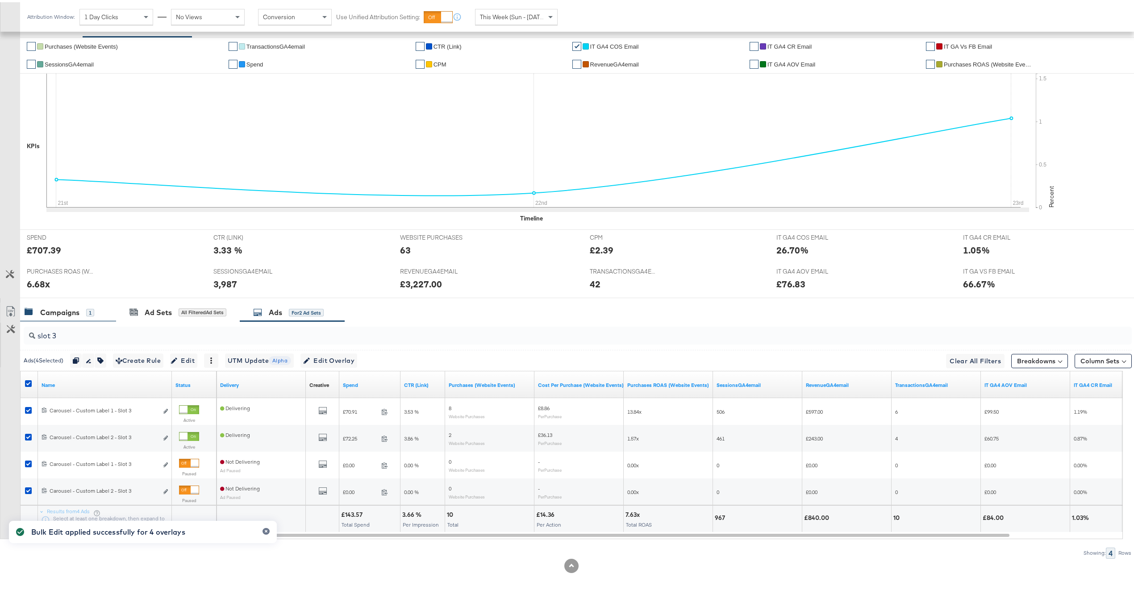
click at [96, 318] on div "Campaigns 1" at bounding box center [68, 310] width 96 height 19
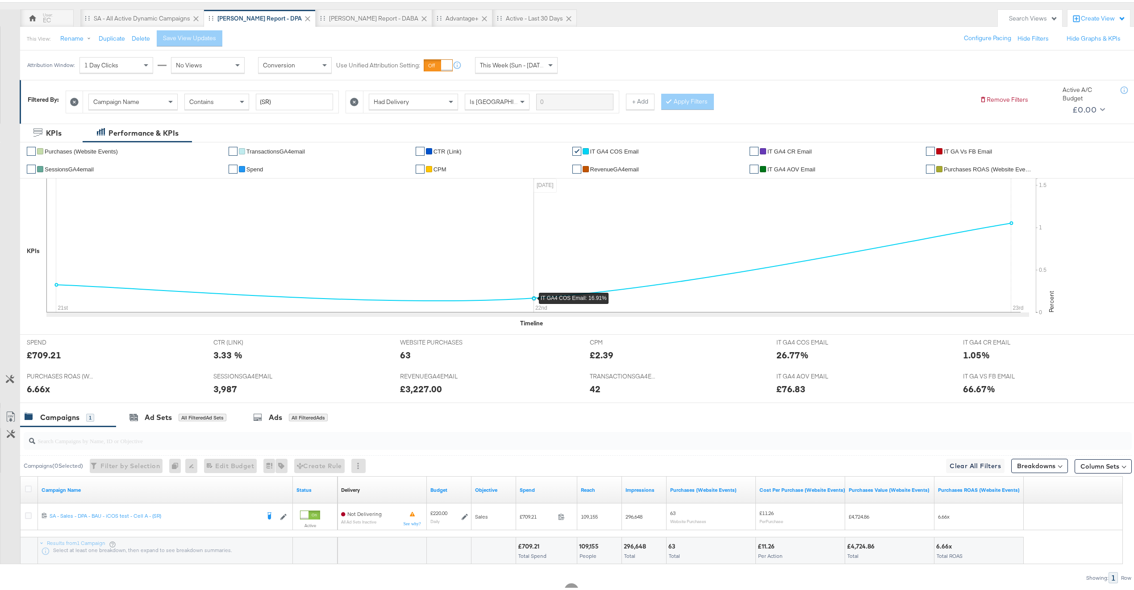
scroll to position [108, 0]
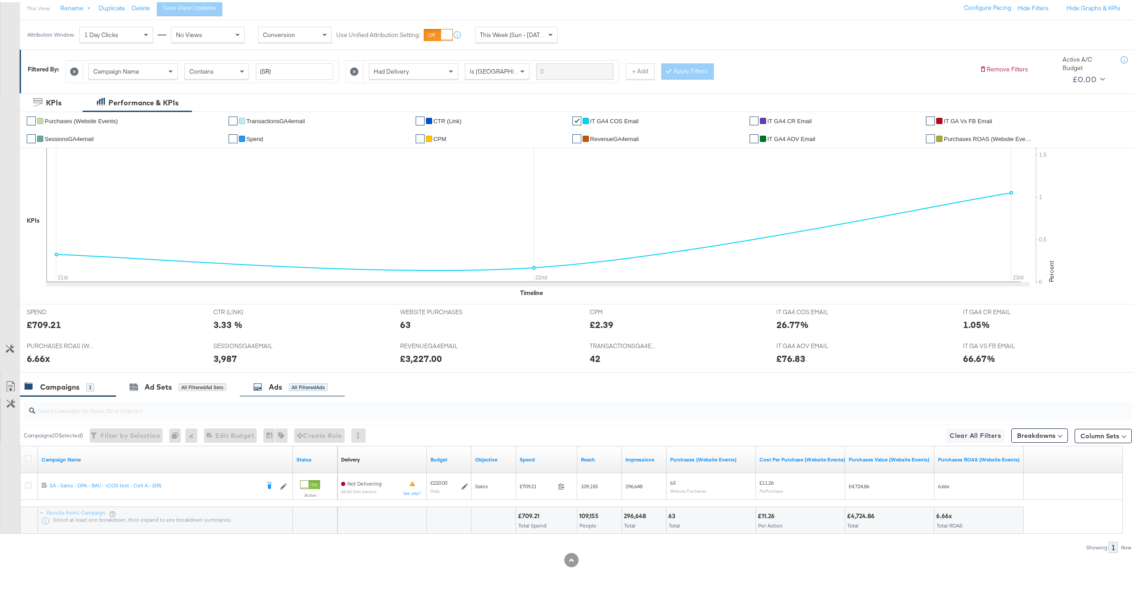
click at [305, 380] on div "Ads All Filtered Ads" at bounding box center [290, 385] width 75 height 10
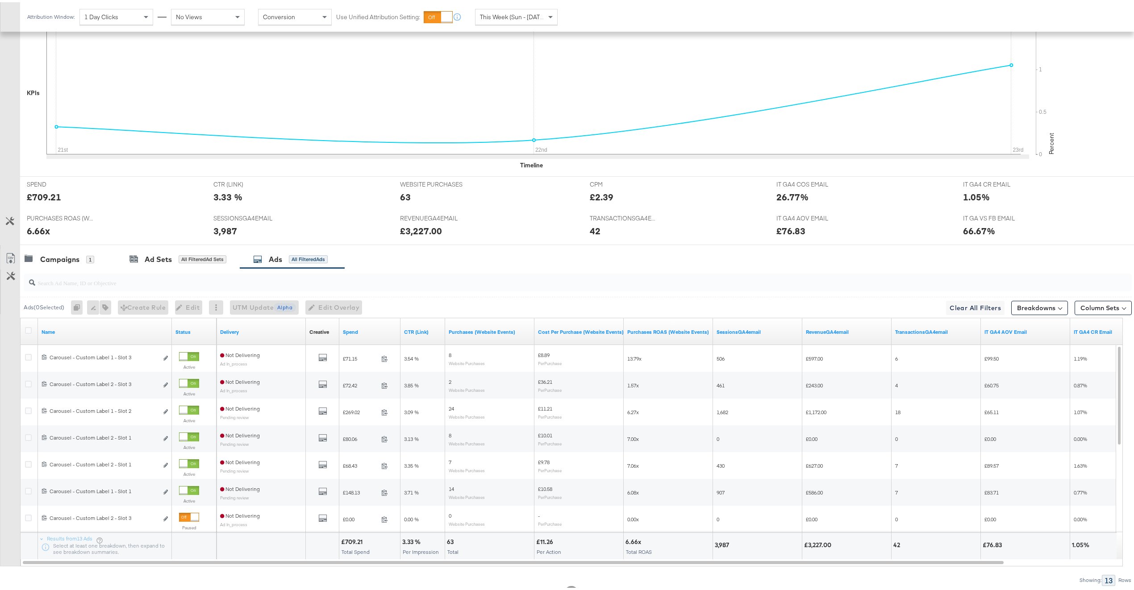
scroll to position [268, 0]
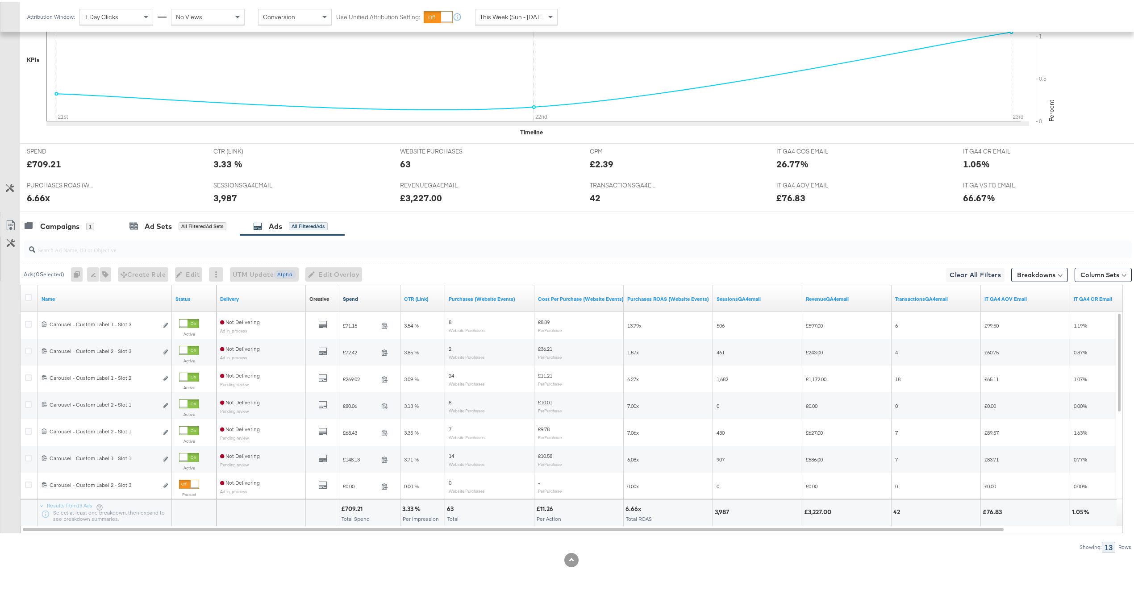
click at [378, 299] on link "Spend" at bounding box center [370, 296] width 54 height 7
click at [423, 225] on div "Campaigns 1 Ad Sets All Filtered Ad Sets Ads All Filtered Ads" at bounding box center [581, 224] width 1123 height 19
